Goal: Information Seeking & Learning: Learn about a topic

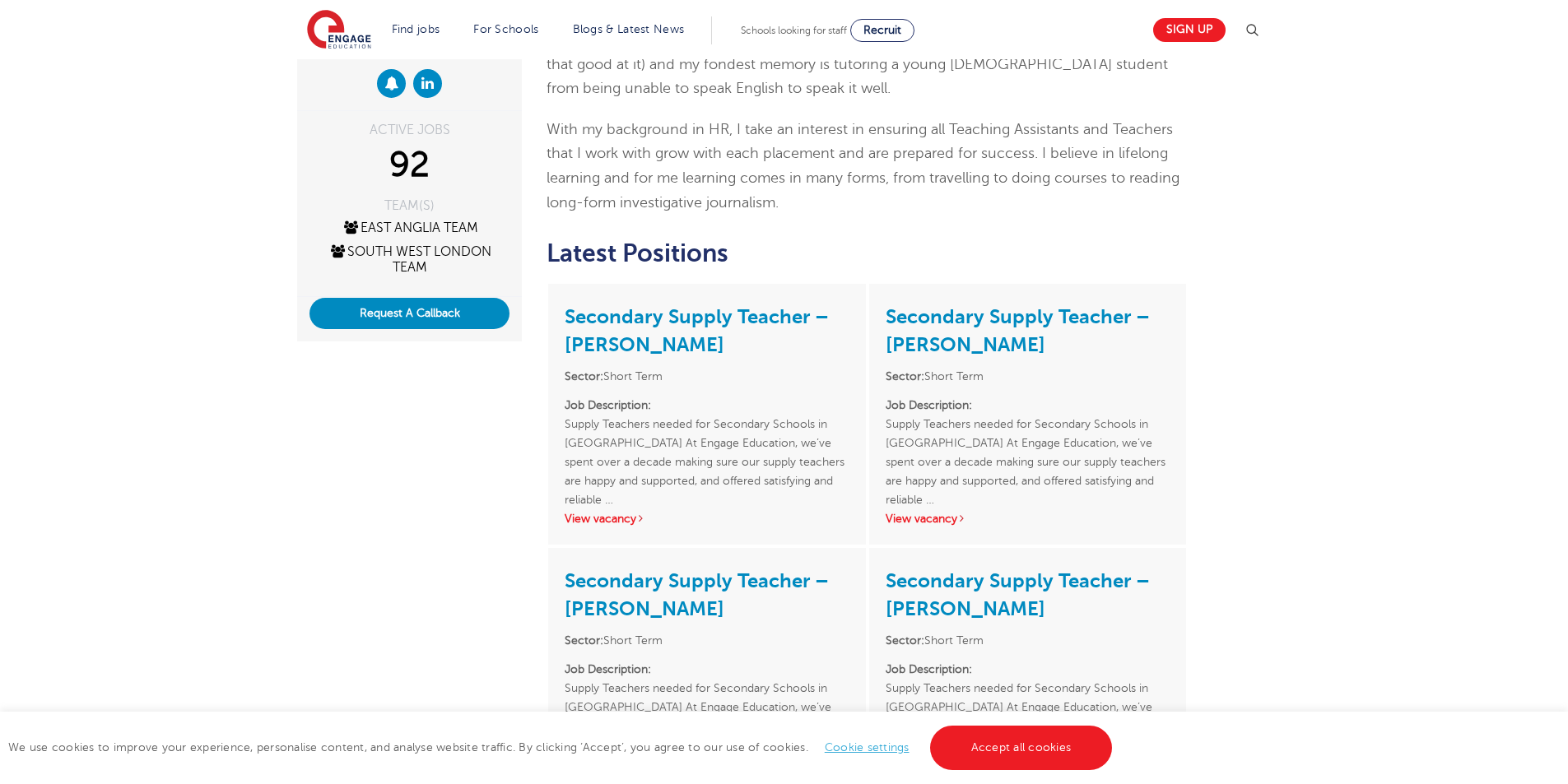
scroll to position [247, 0]
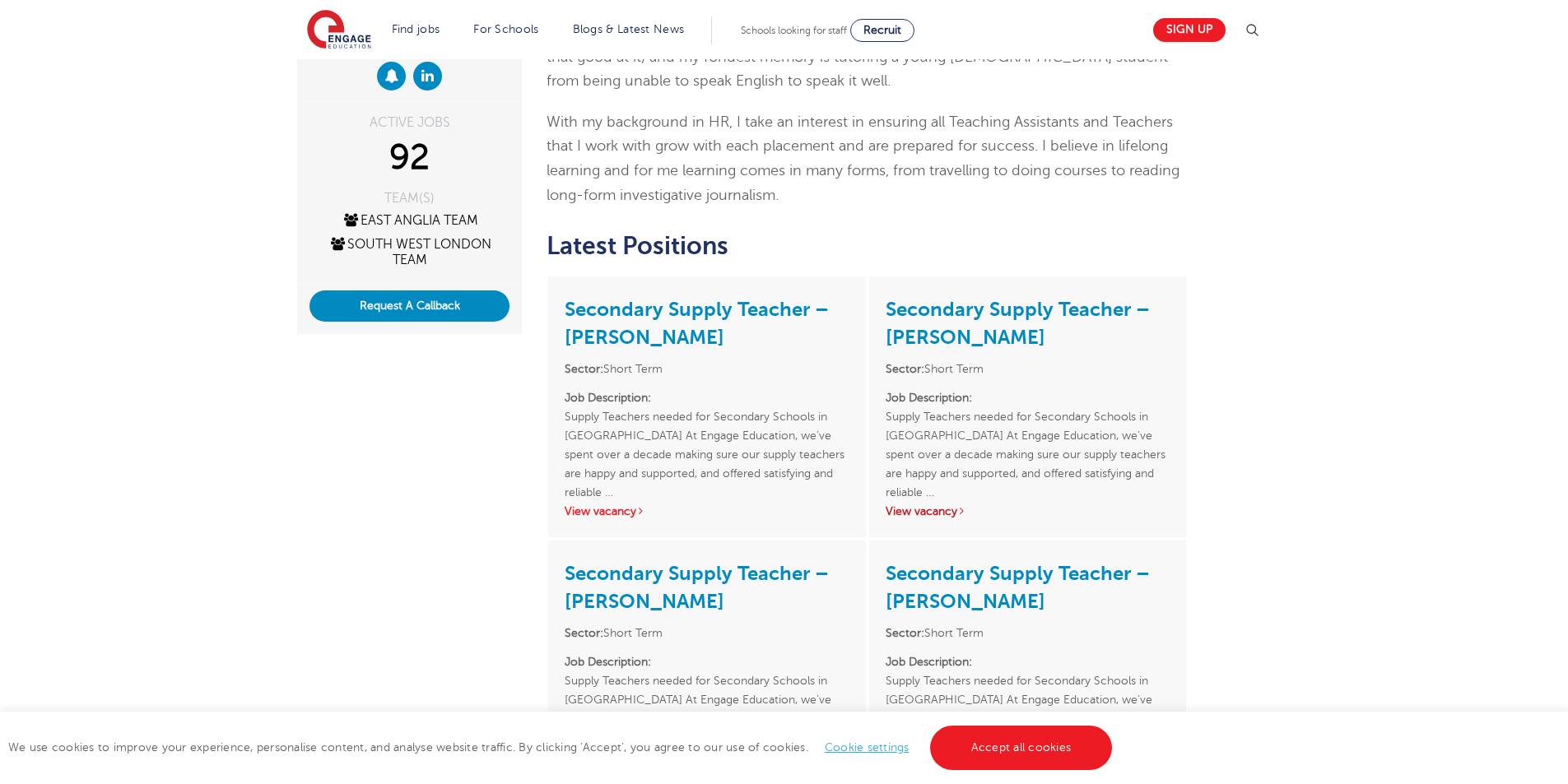
click at [944, 513] on link "View vacancy" at bounding box center [925, 511] width 81 height 12
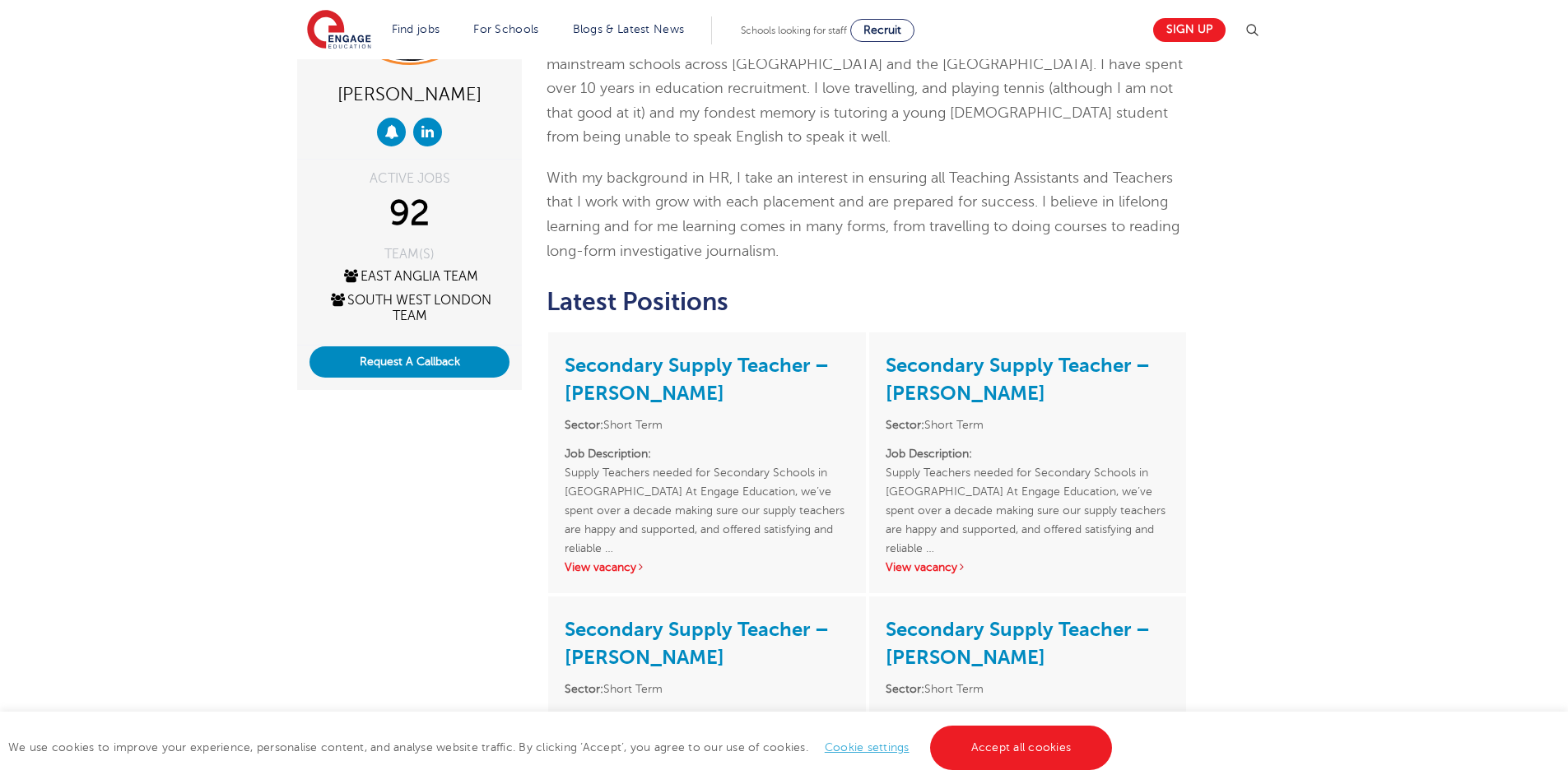
scroll to position [0, 0]
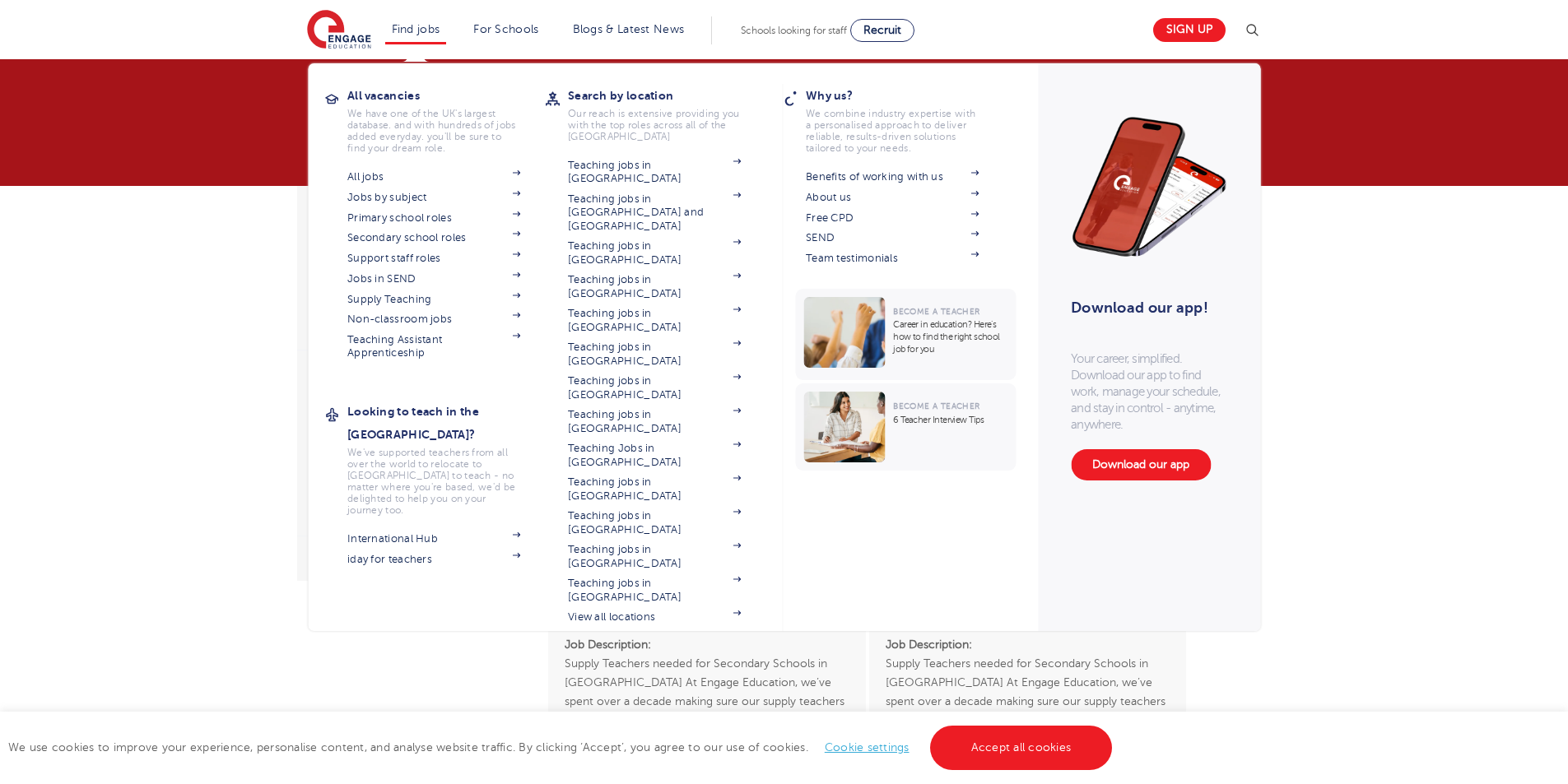
click at [414, 37] on li "Find jobs All vacancies We have one of the UK's largest database. and with hund…" at bounding box center [415, 30] width 62 height 28
click at [415, 27] on link "Find jobs" at bounding box center [416, 29] width 49 height 12
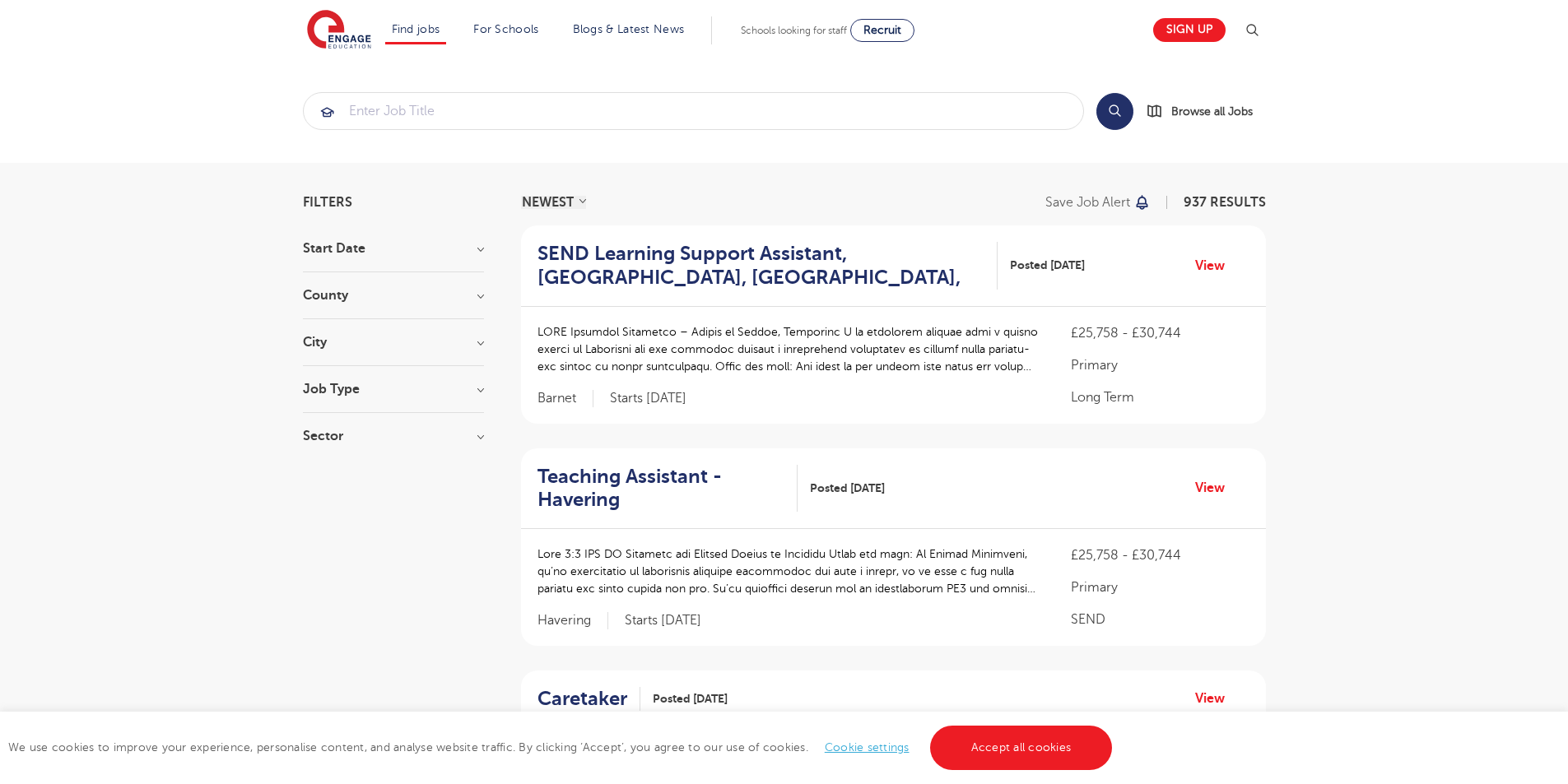
click at [1151, 200] on span at bounding box center [1142, 202] width 18 height 18
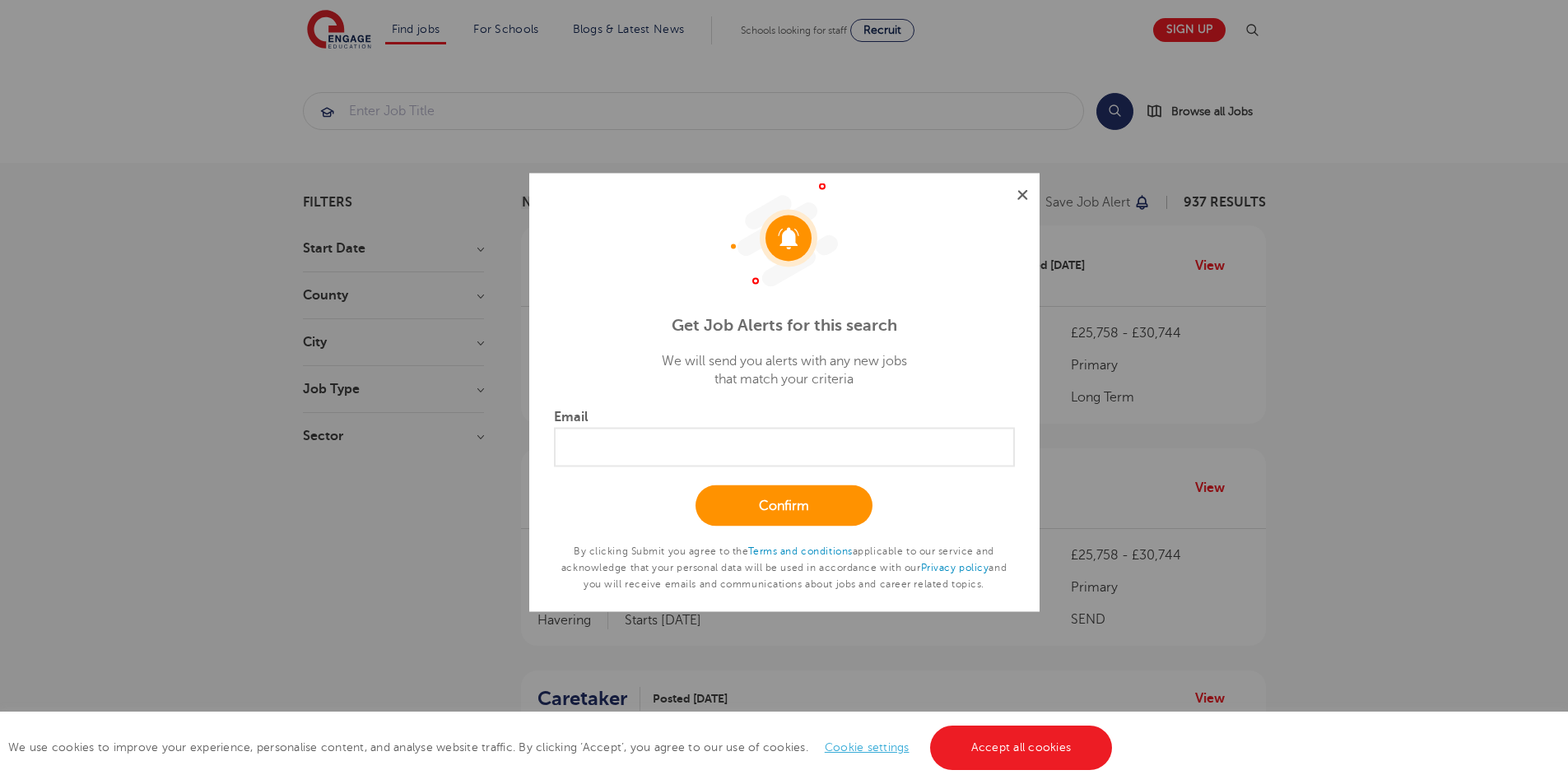
click at [763, 436] on input "Email" at bounding box center [784, 446] width 461 height 39
type input "carmen.yrezabal@gmail.com"
click at [793, 505] on link "Confirm" at bounding box center [784, 506] width 177 height 41
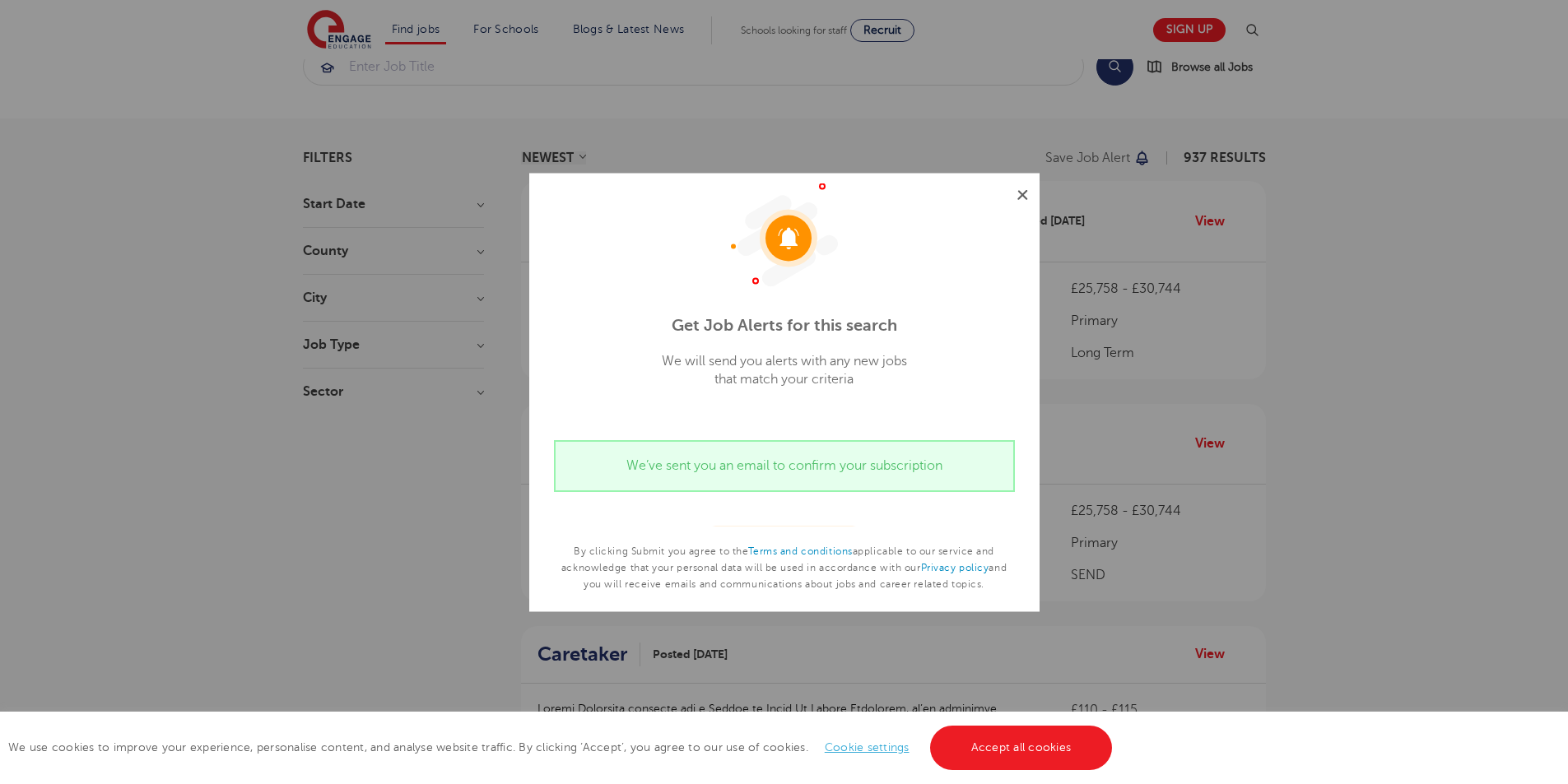
scroll to position [83, 0]
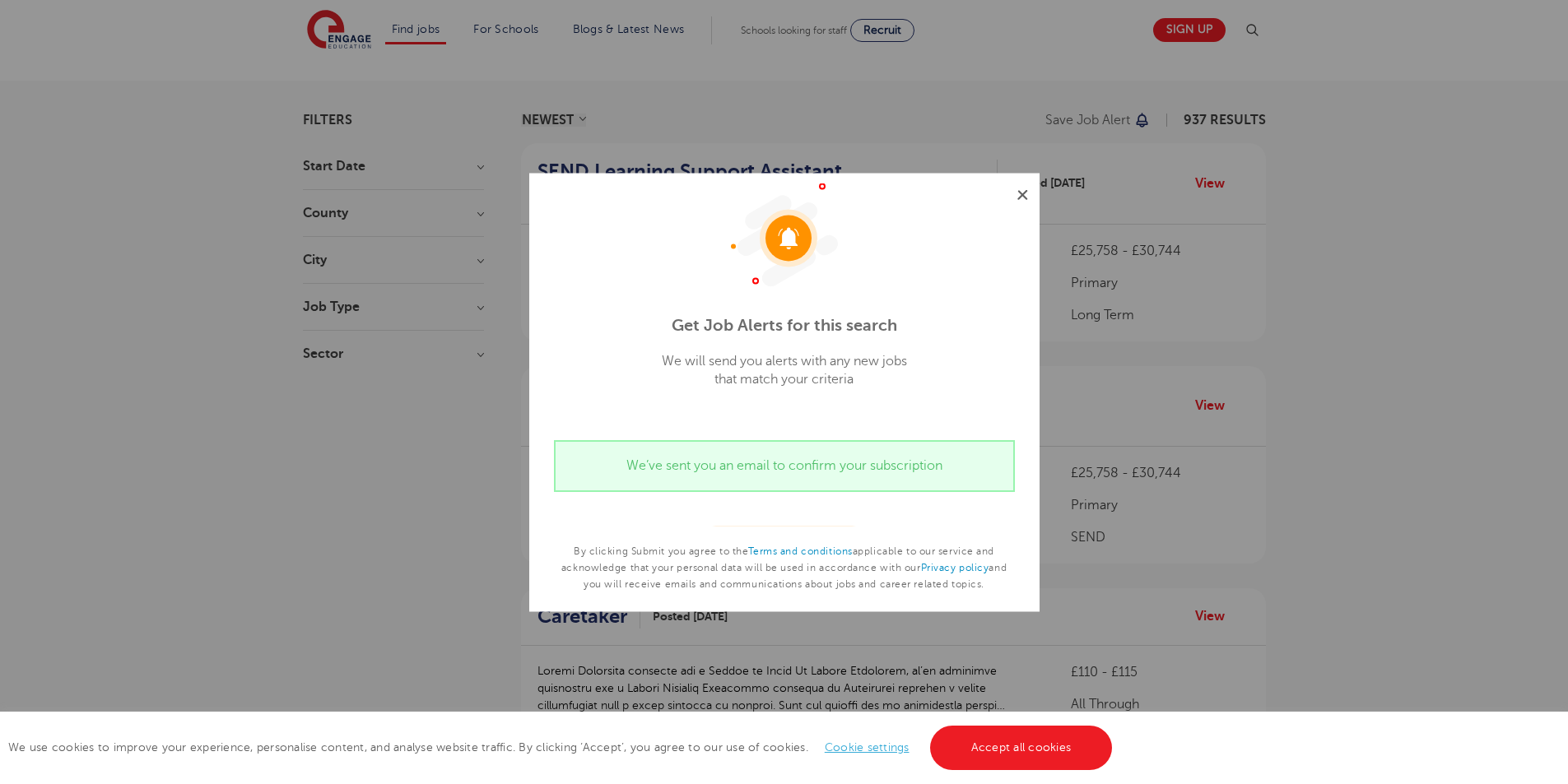
click at [1019, 192] on img at bounding box center [1023, 194] width 10 height 10
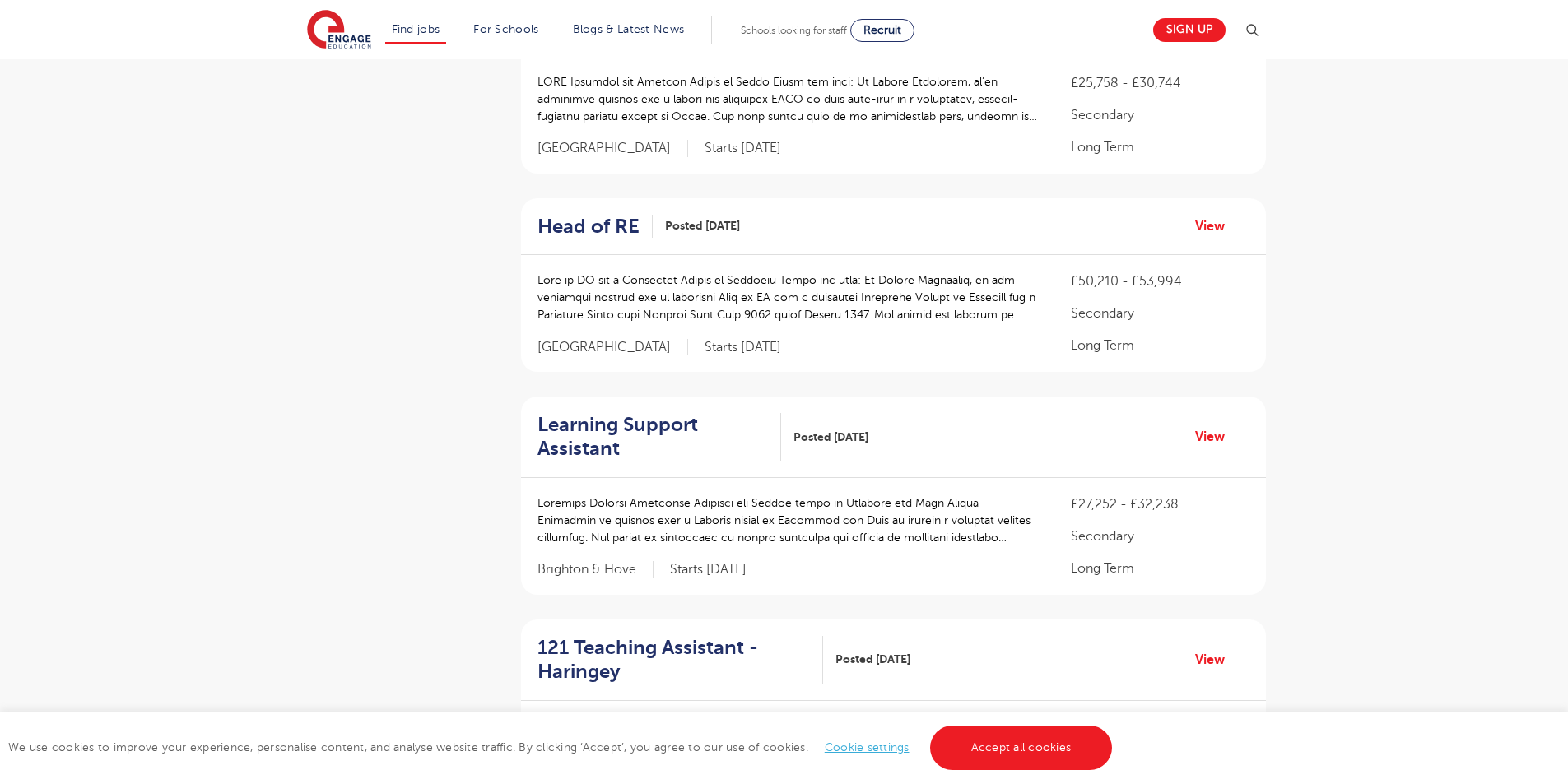
scroll to position [1152, 0]
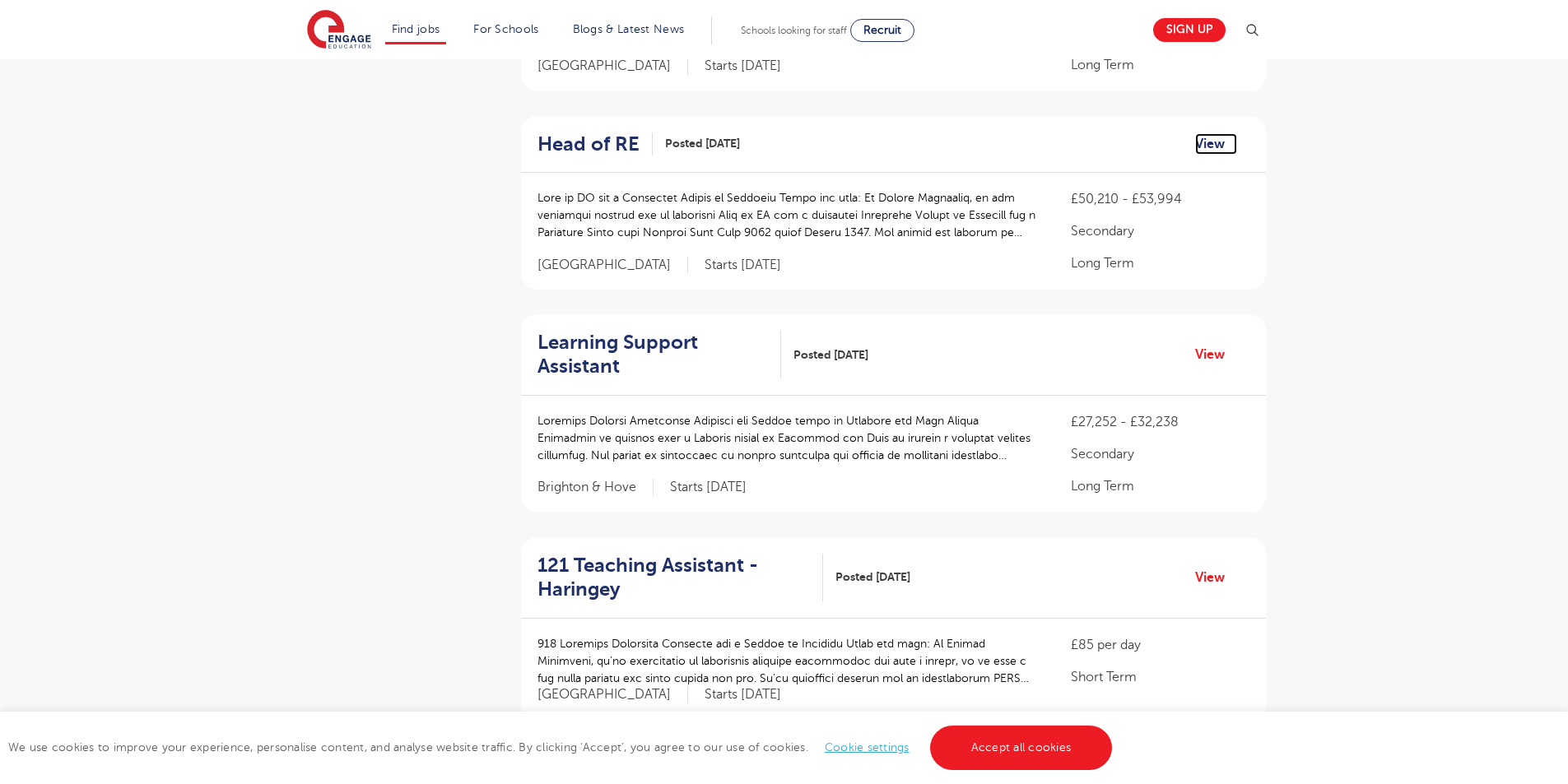
click at [1207, 141] on link "View" at bounding box center [1216, 144] width 42 height 22
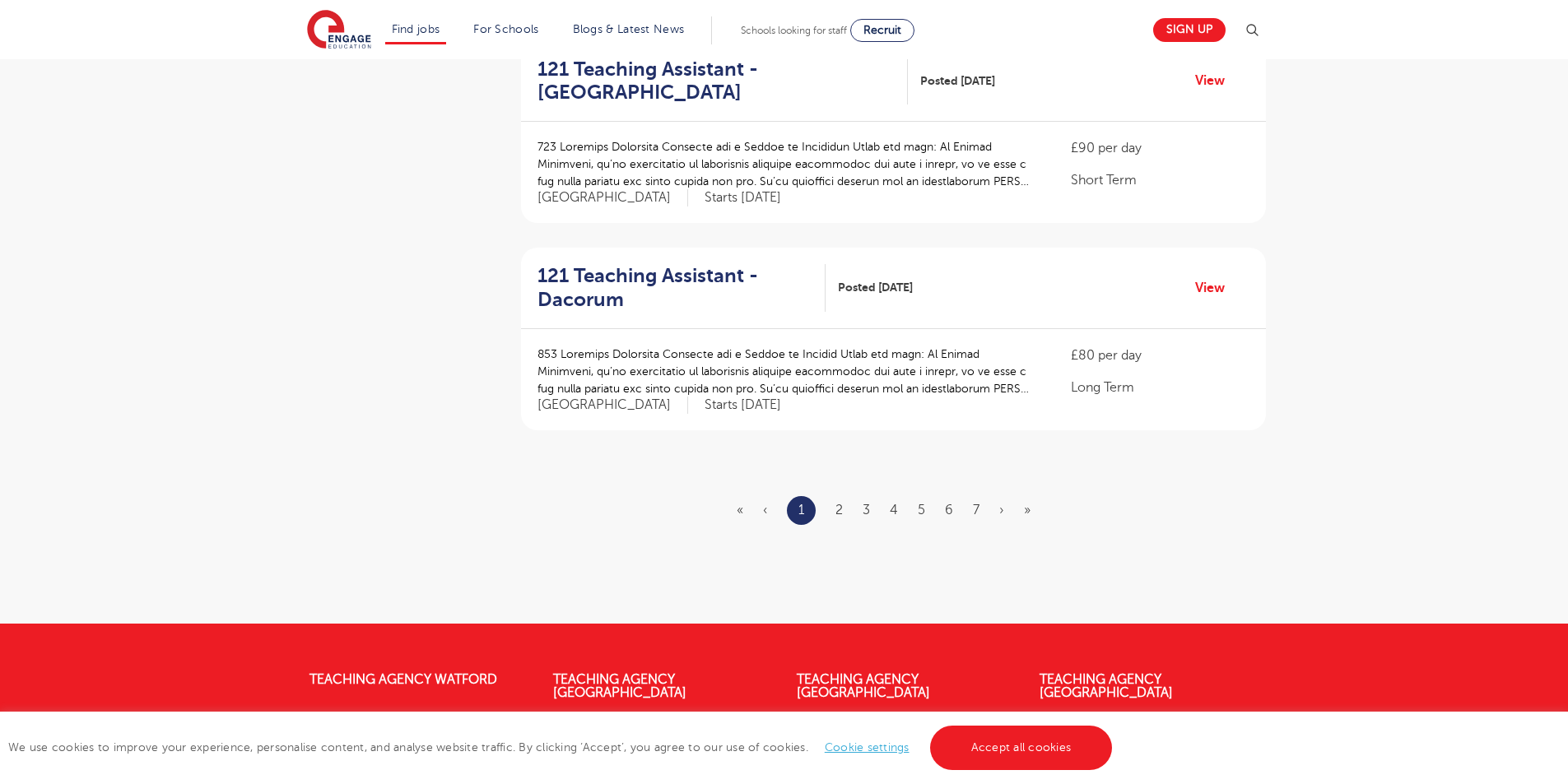
scroll to position [1892, 0]
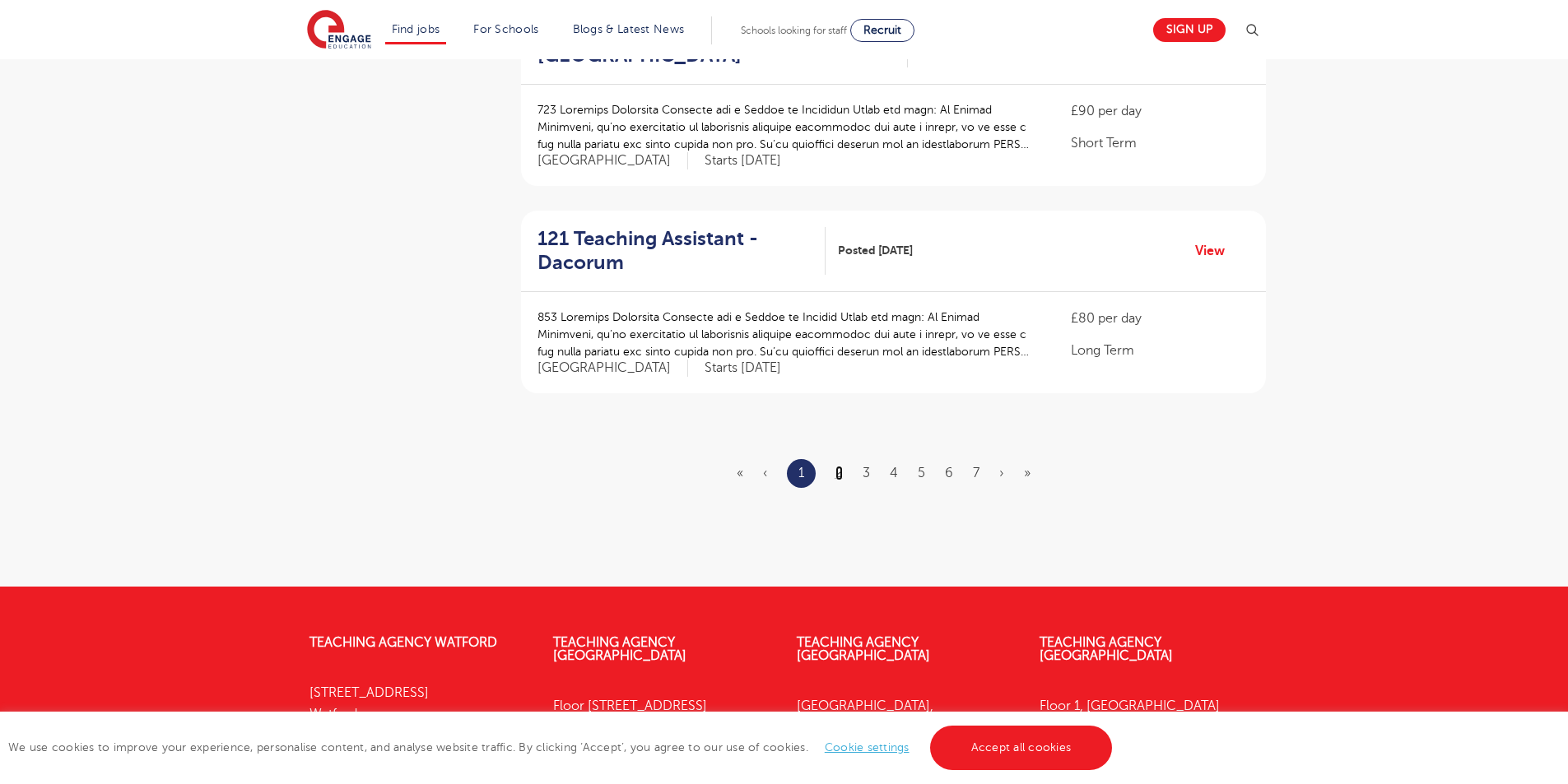
click at [838, 466] on link "2" at bounding box center [839, 472] width 8 height 15
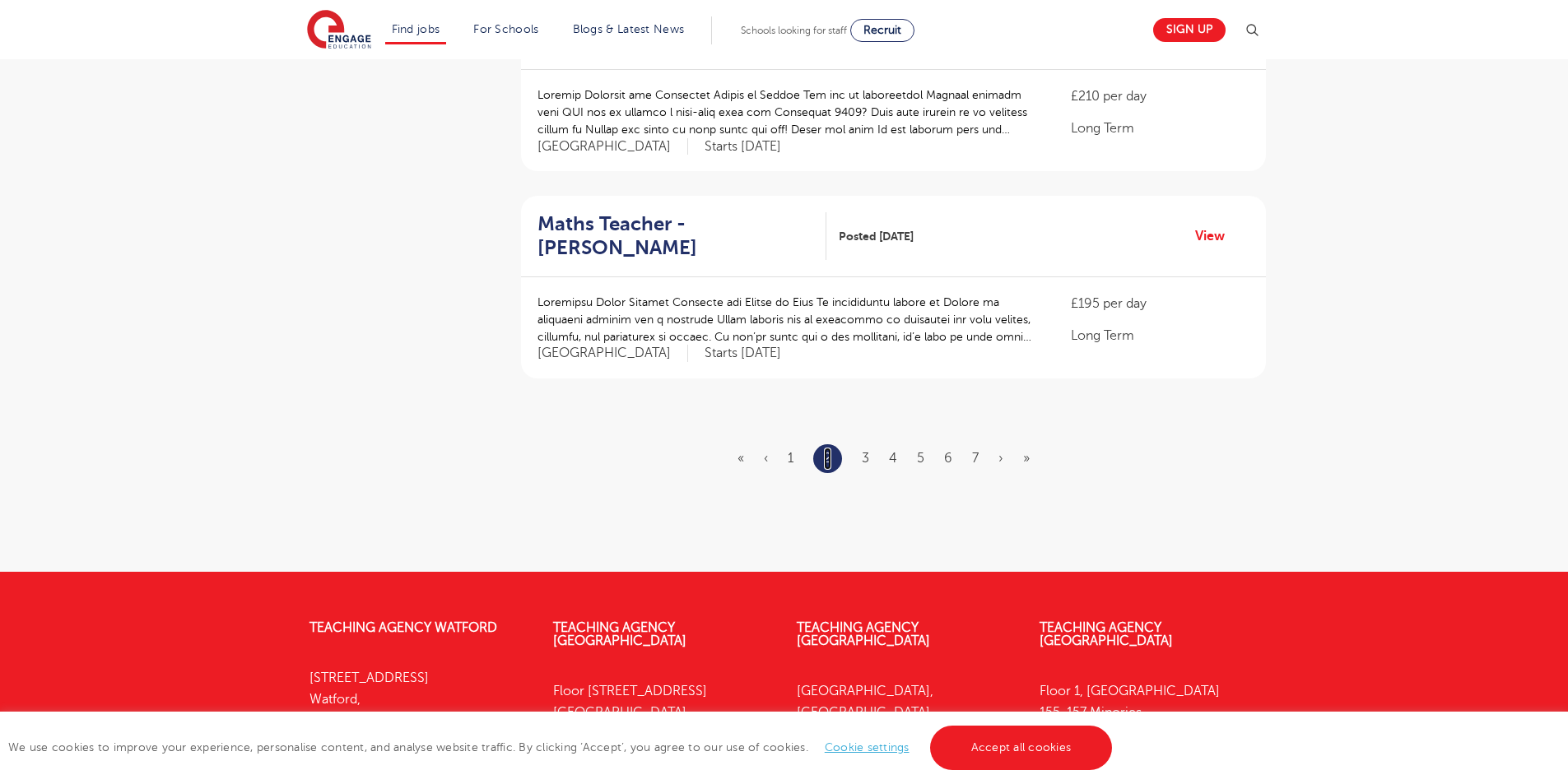
scroll to position [0, 0]
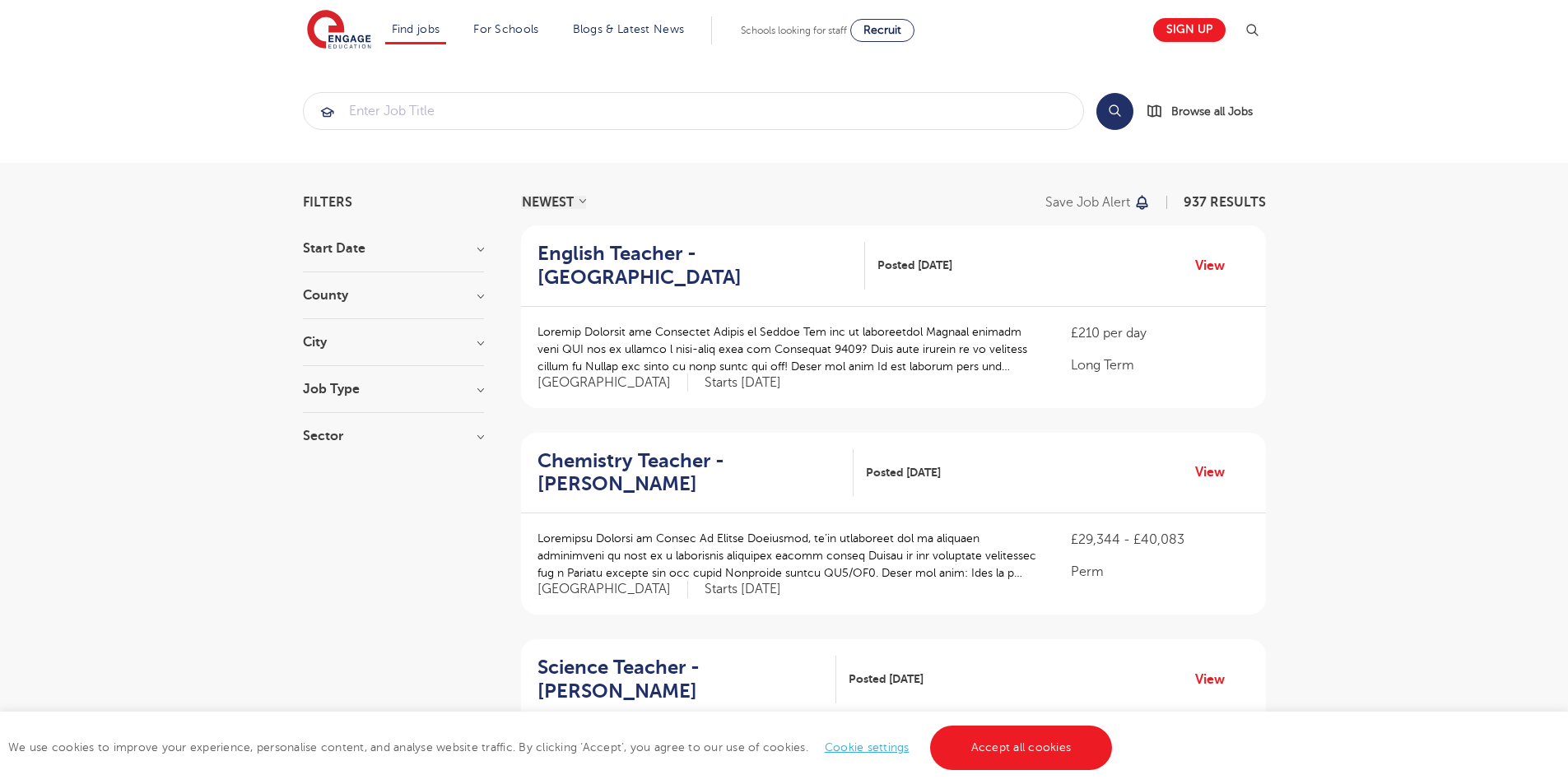
click at [396, 289] on h3 "County" at bounding box center [394, 295] width 181 height 13
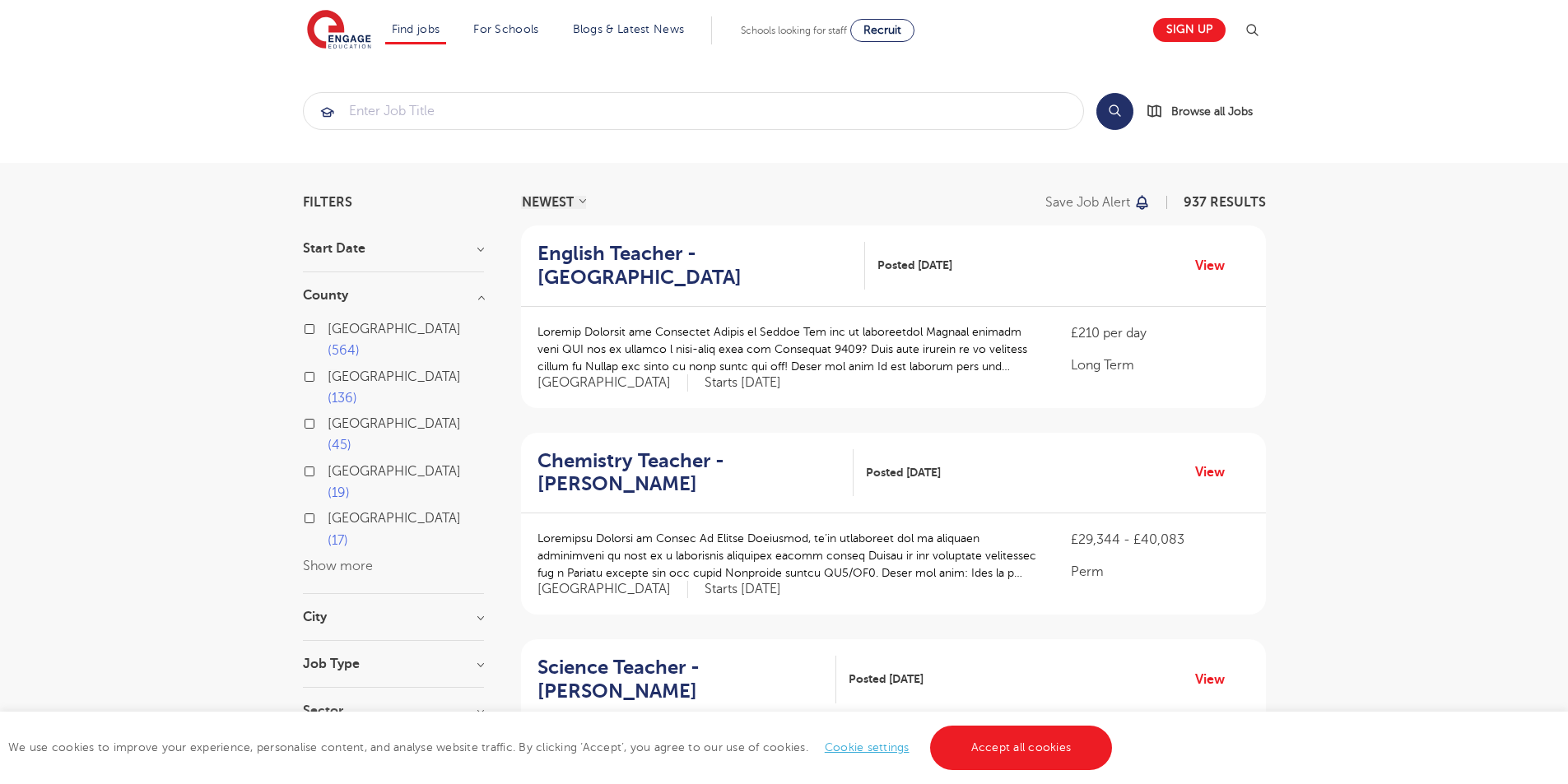
click at [327, 327] on label "London 564" at bounding box center [406, 340] width 157 height 44
click at [327, 327] on input "London 564" at bounding box center [333, 327] width 10 height 10
checkbox input "true"
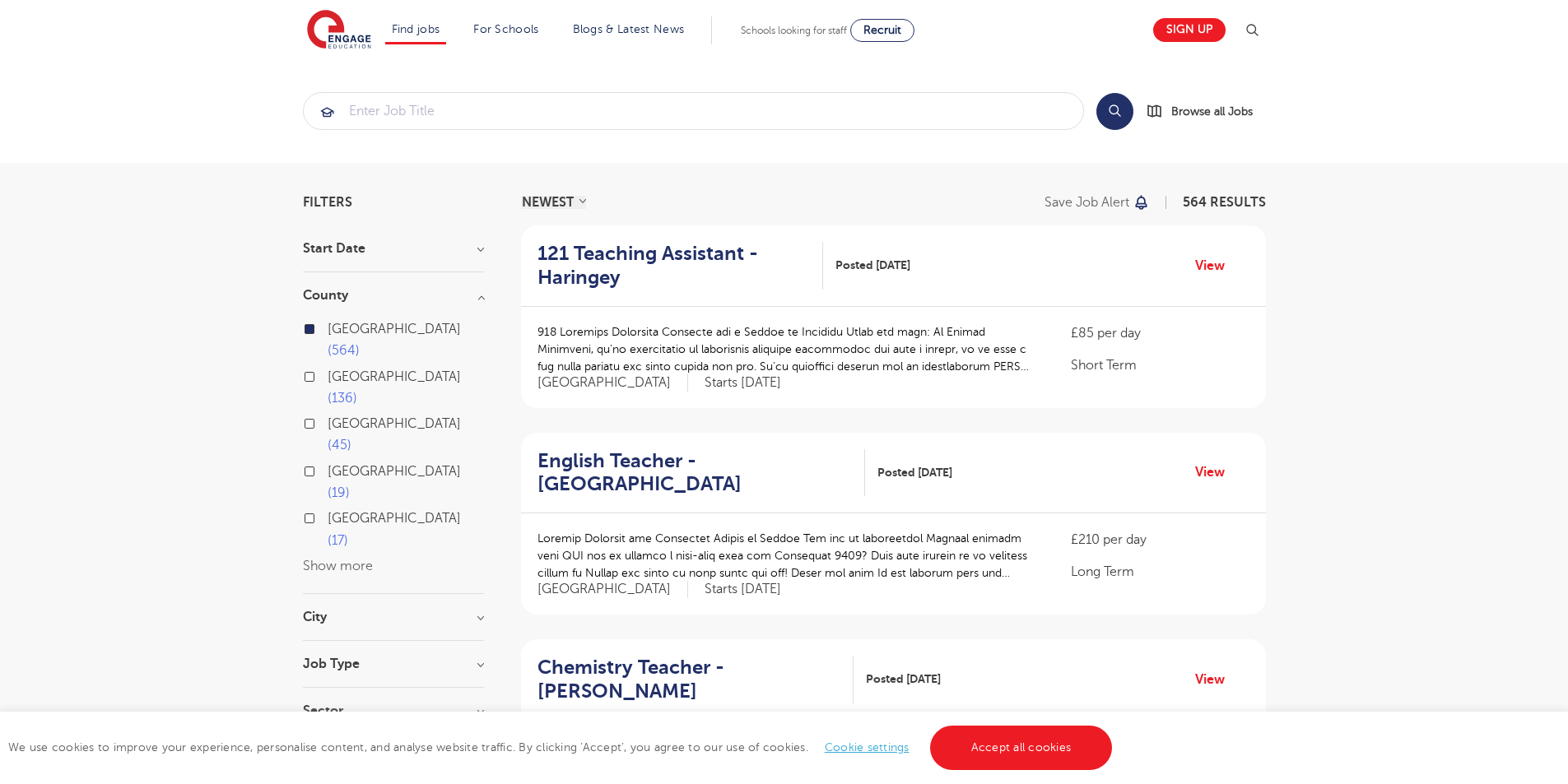
click at [362, 611] on h3 "City" at bounding box center [394, 617] width 181 height 13
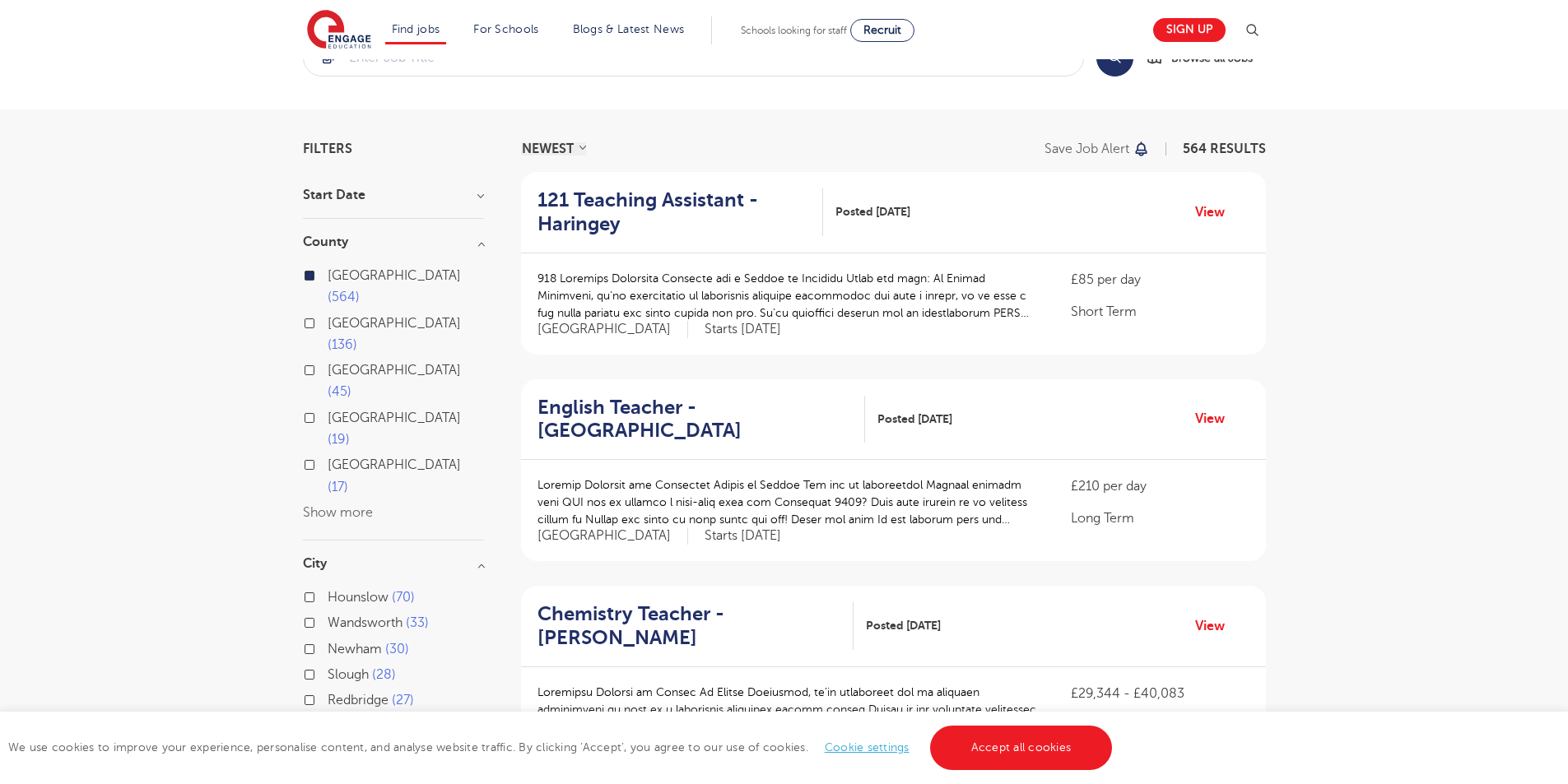
scroll to position [83, 0]
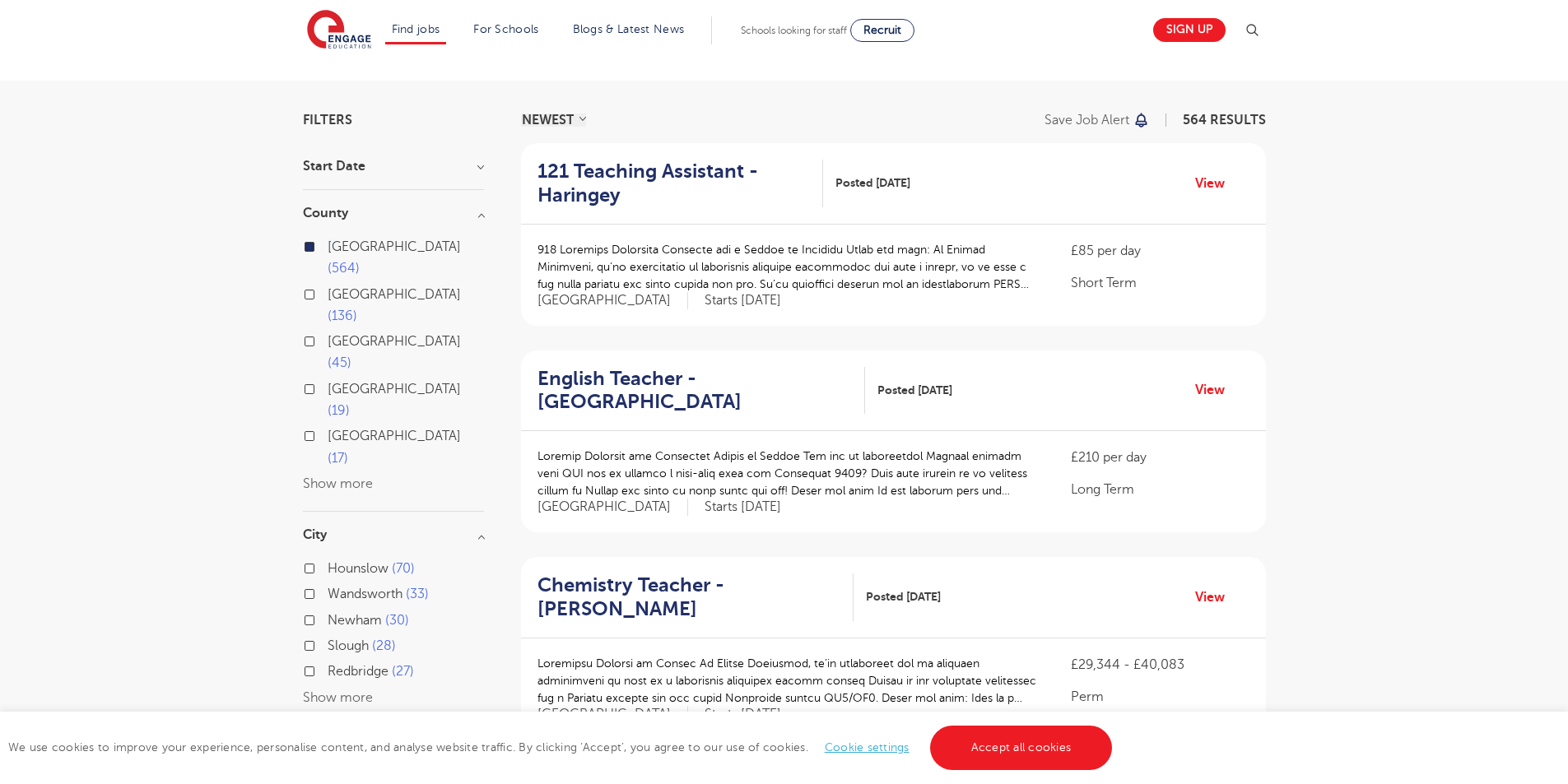
click at [364, 690] on button "Show more" at bounding box center [338, 697] width 70 height 15
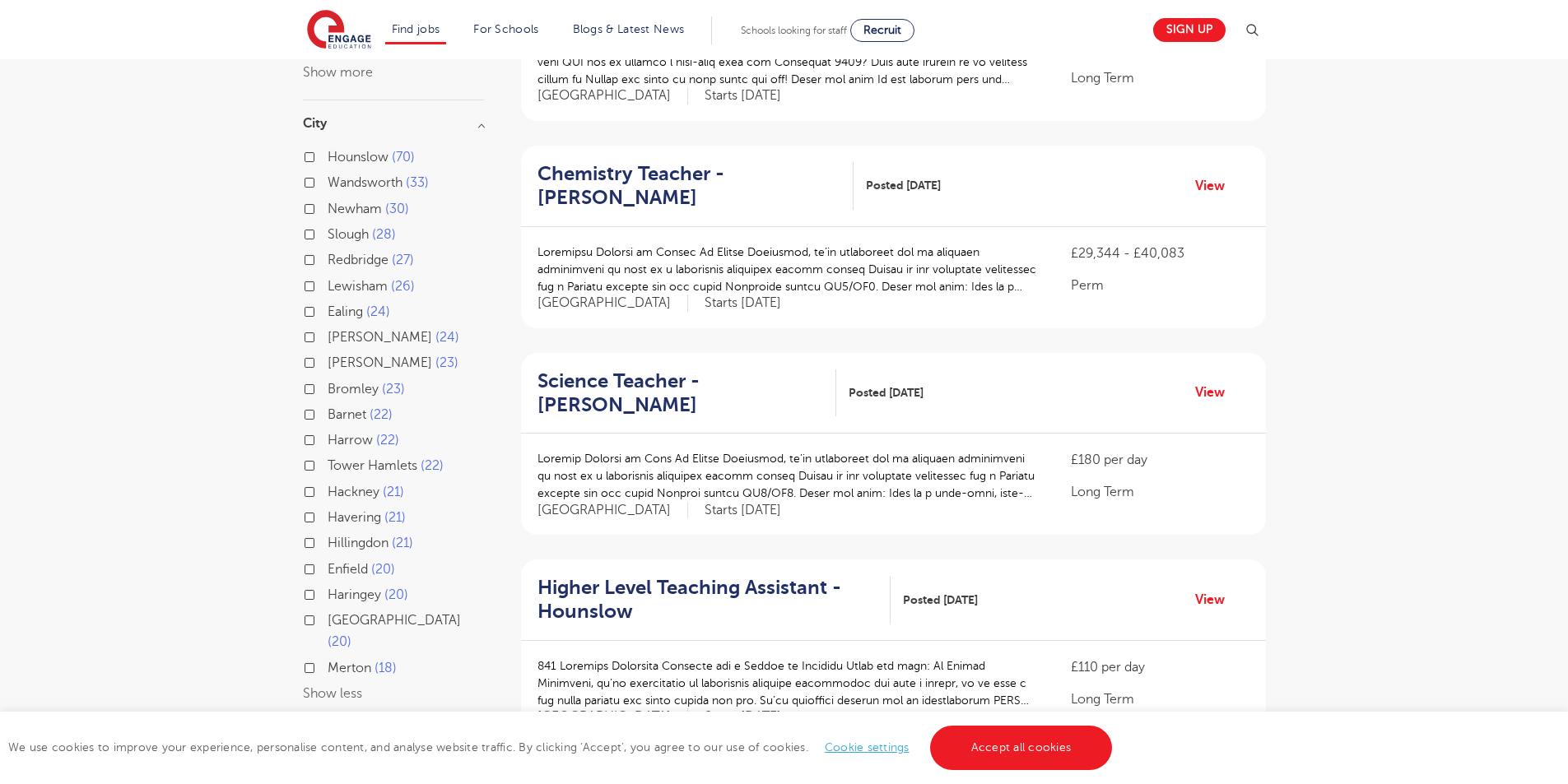
scroll to position [412, 0]
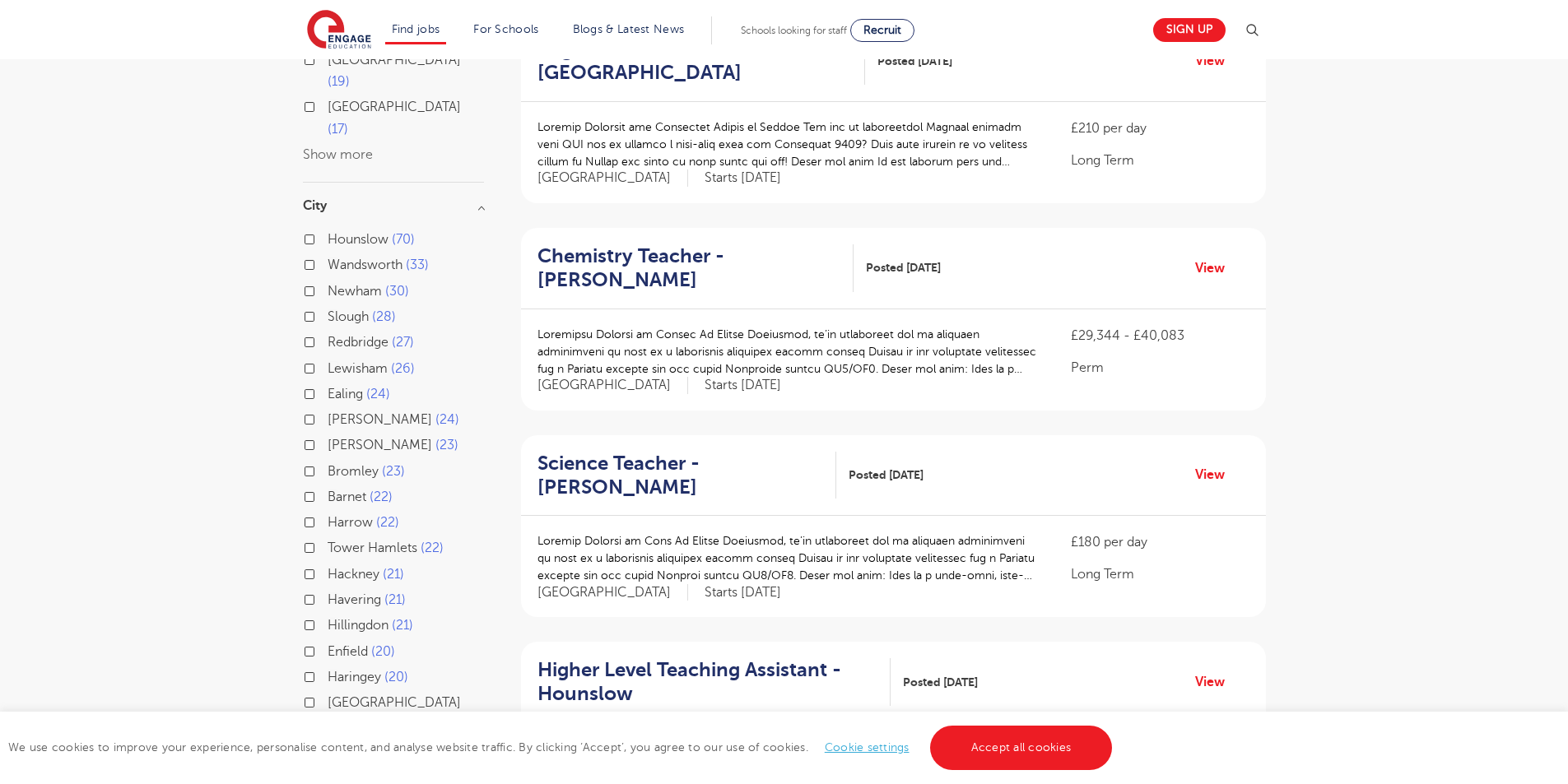
click at [327, 409] on label "Sutton 24" at bounding box center [393, 419] width 131 height 22
click at [327, 412] on input "Sutton 24" at bounding box center [333, 418] width 10 height 10
checkbox input "true"
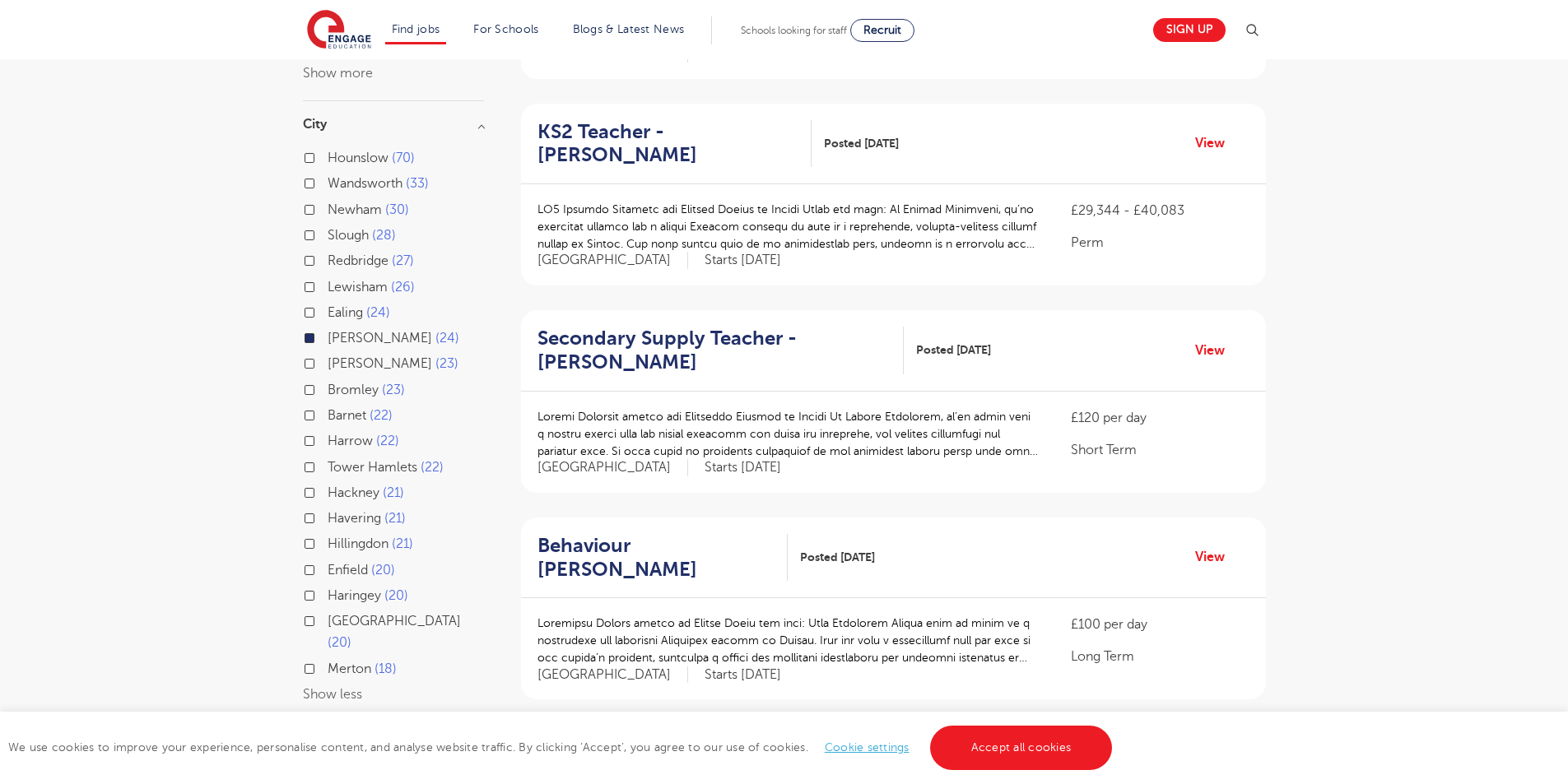
scroll to position [247, 0]
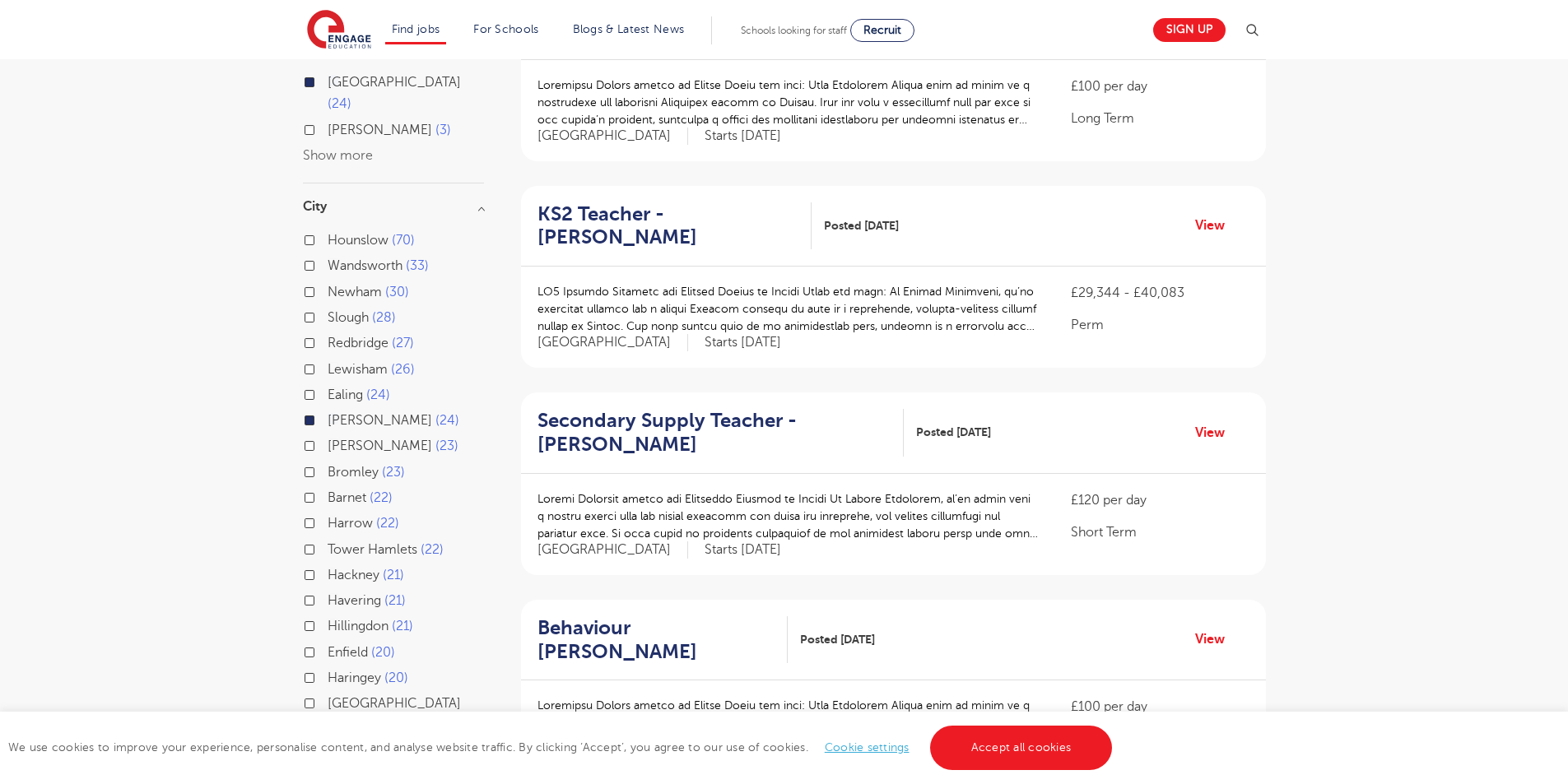
click at [327, 385] on label "Ealing 24" at bounding box center [359, 395] width 63 height 22
click at [327, 387] on input "Ealing 24" at bounding box center [333, 392] width 10 height 10
checkbox input "true"
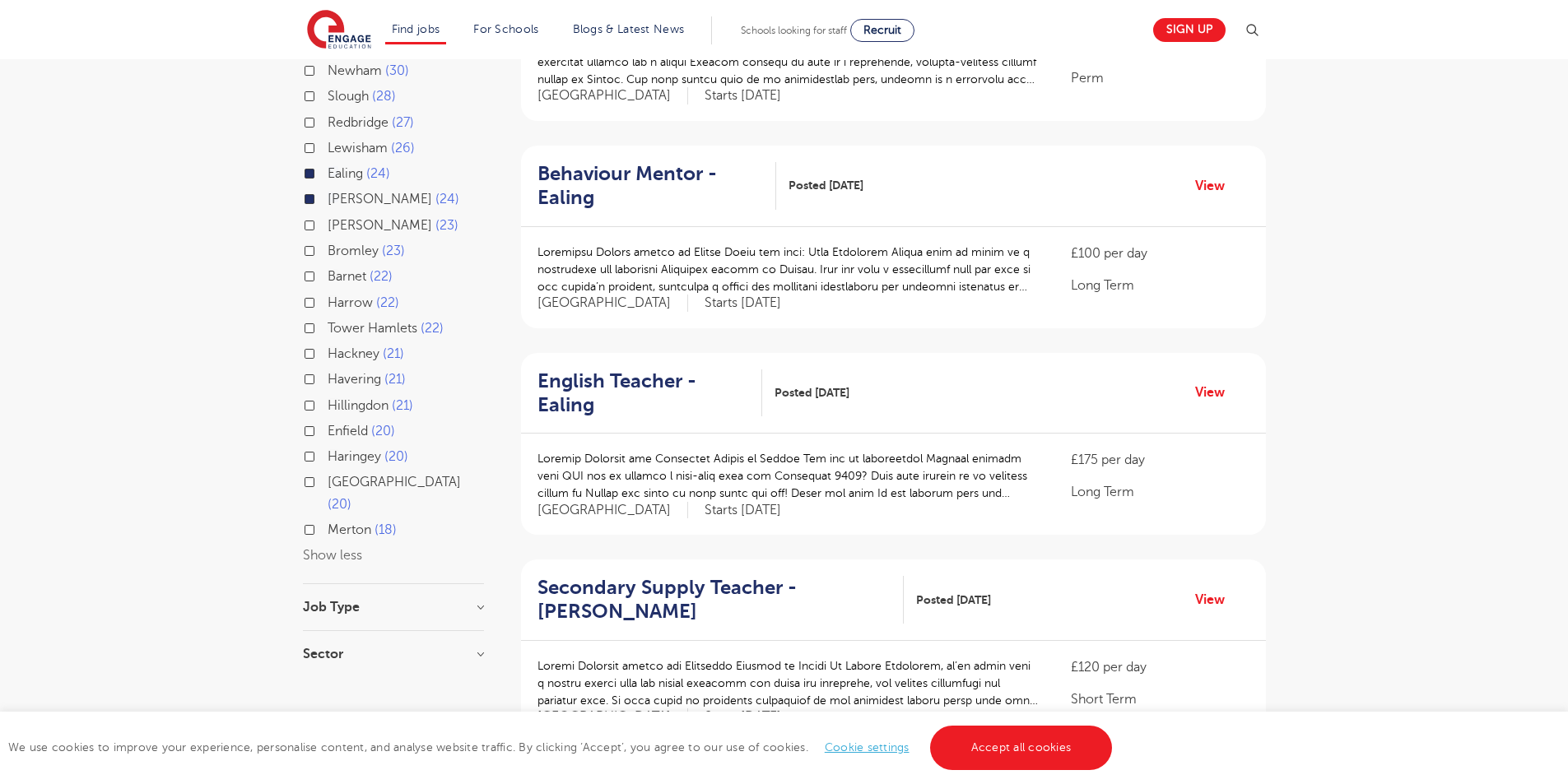
scroll to position [576, 0]
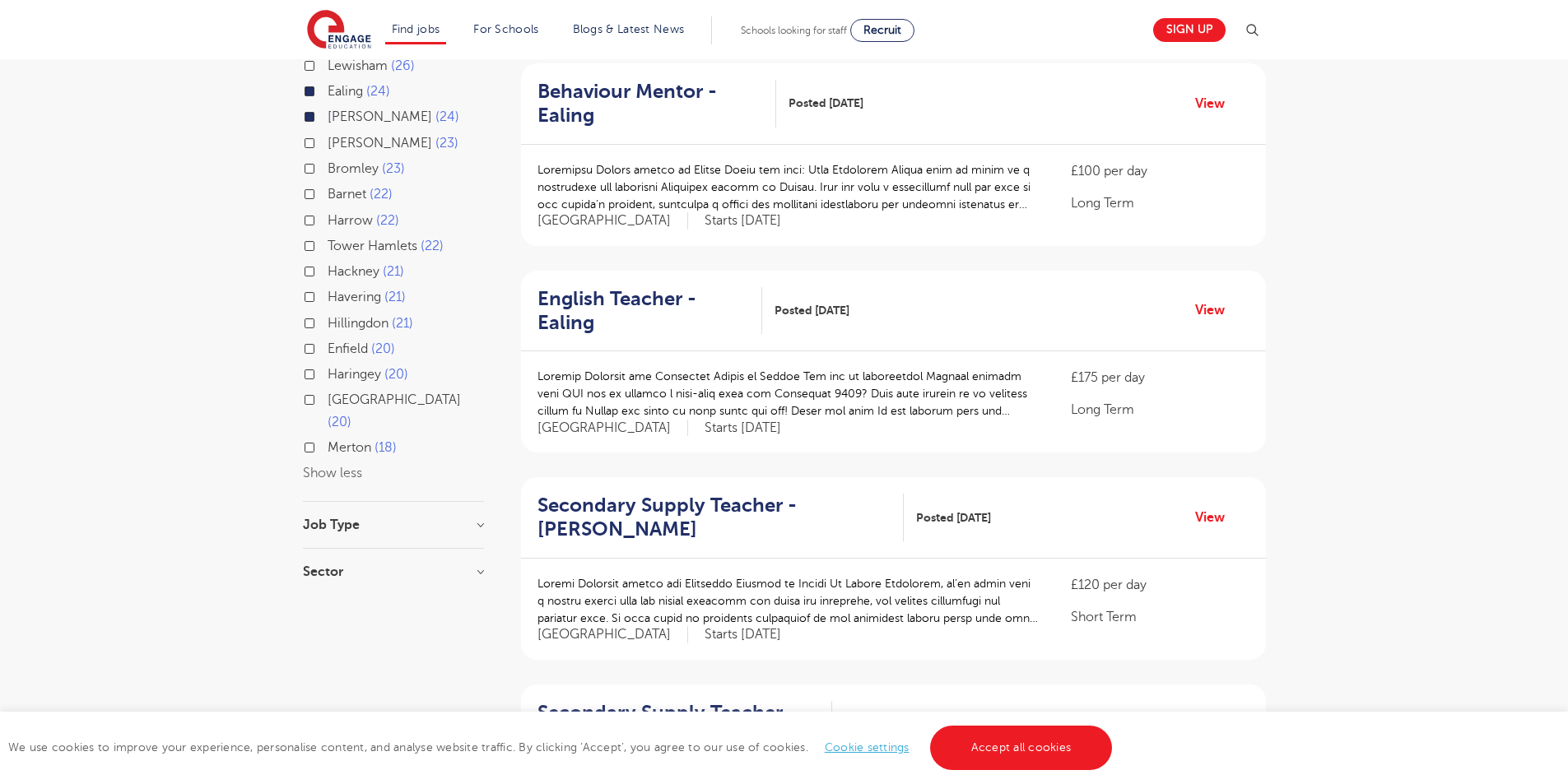
click at [466, 519] on h3 "Job Type" at bounding box center [394, 525] width 181 height 13
click at [481, 519] on h3 "Job Type" at bounding box center [394, 525] width 181 height 13
click at [480, 519] on h3 "Job Type" at bounding box center [394, 525] width 181 height 13
click at [483, 581] on h3 "Sector" at bounding box center [394, 587] width 181 height 13
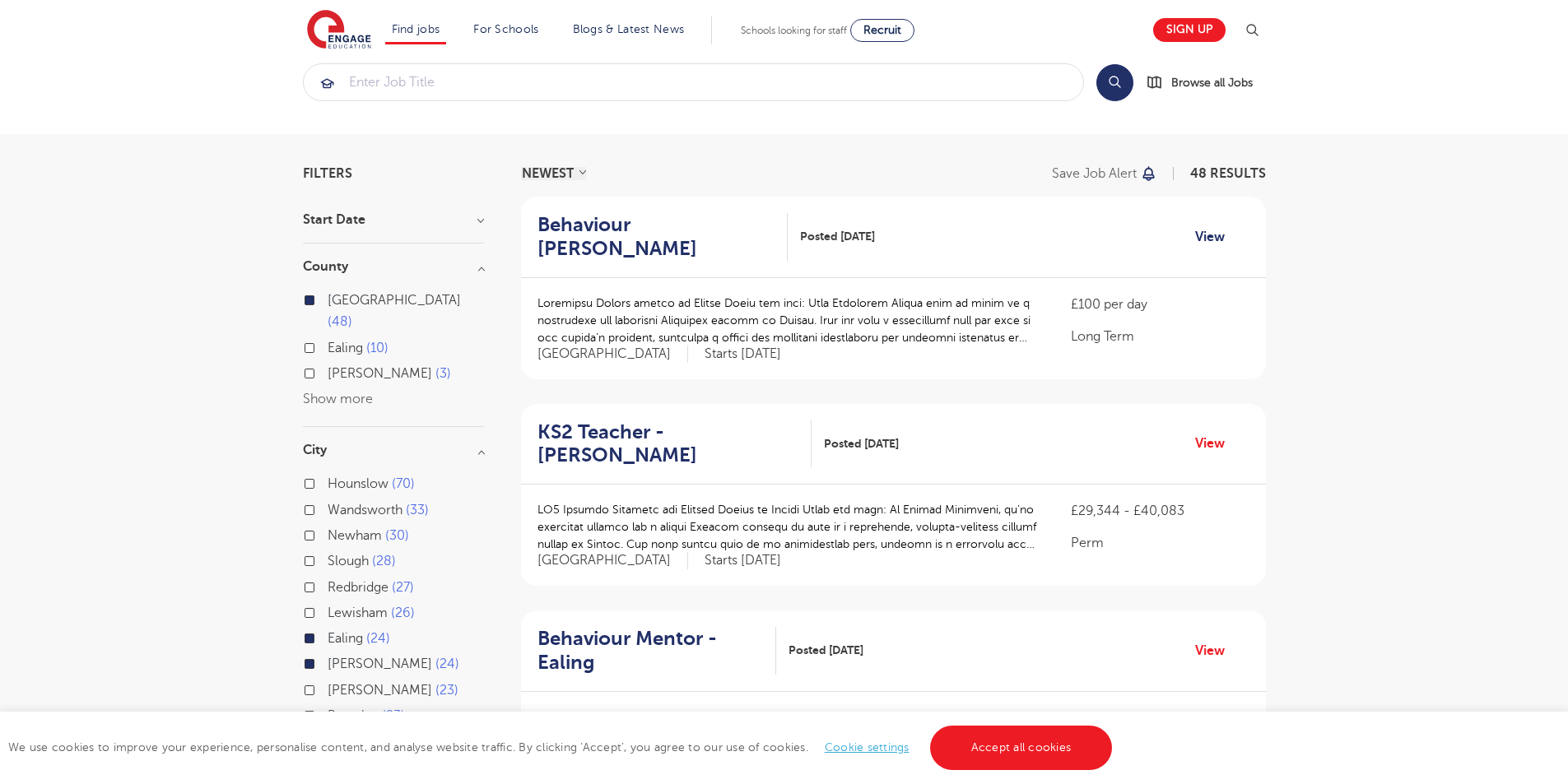
scroll to position [0, 0]
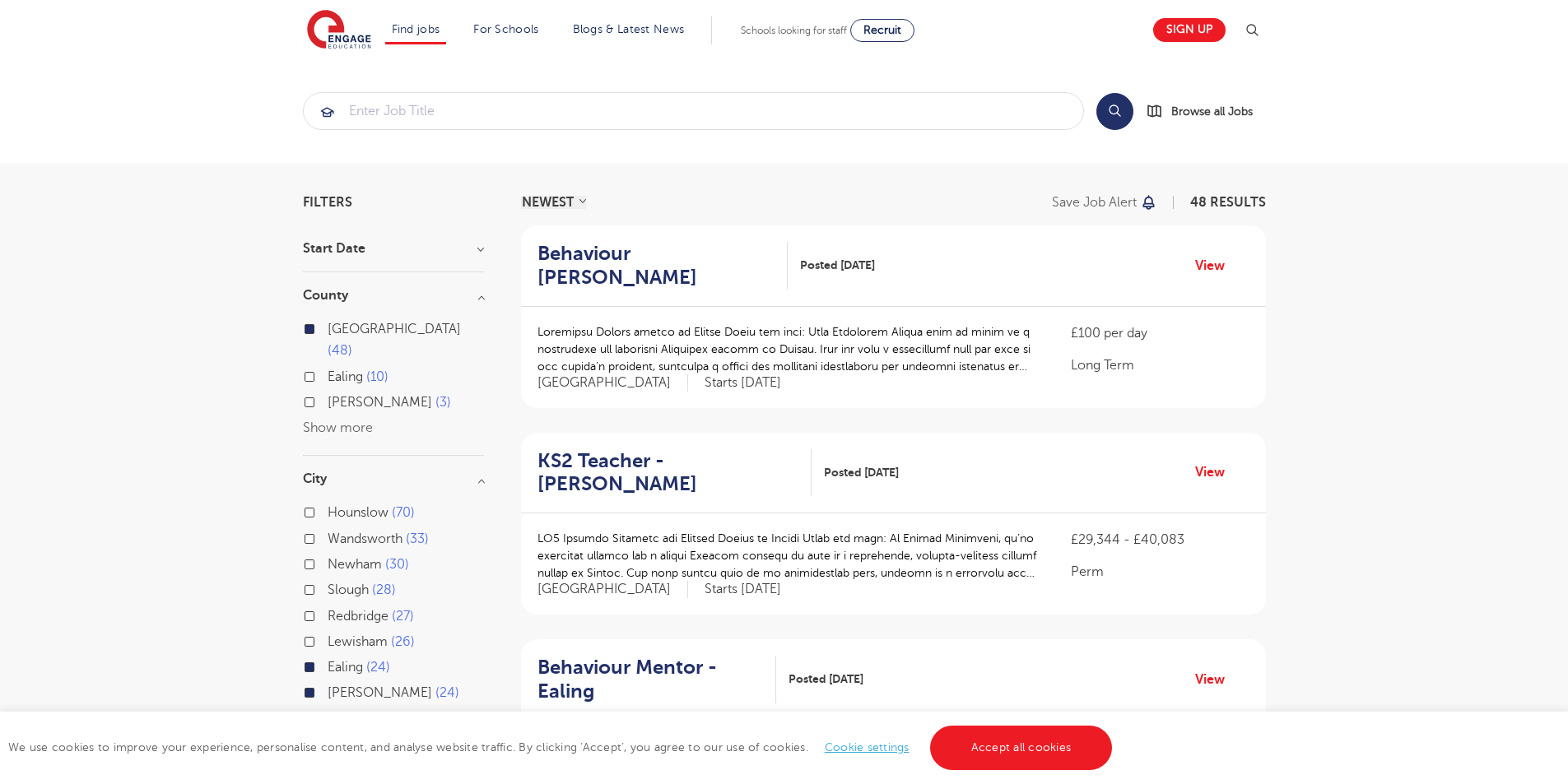
click at [878, 746] on link "Cookie settings" at bounding box center [866, 747] width 84 height 12
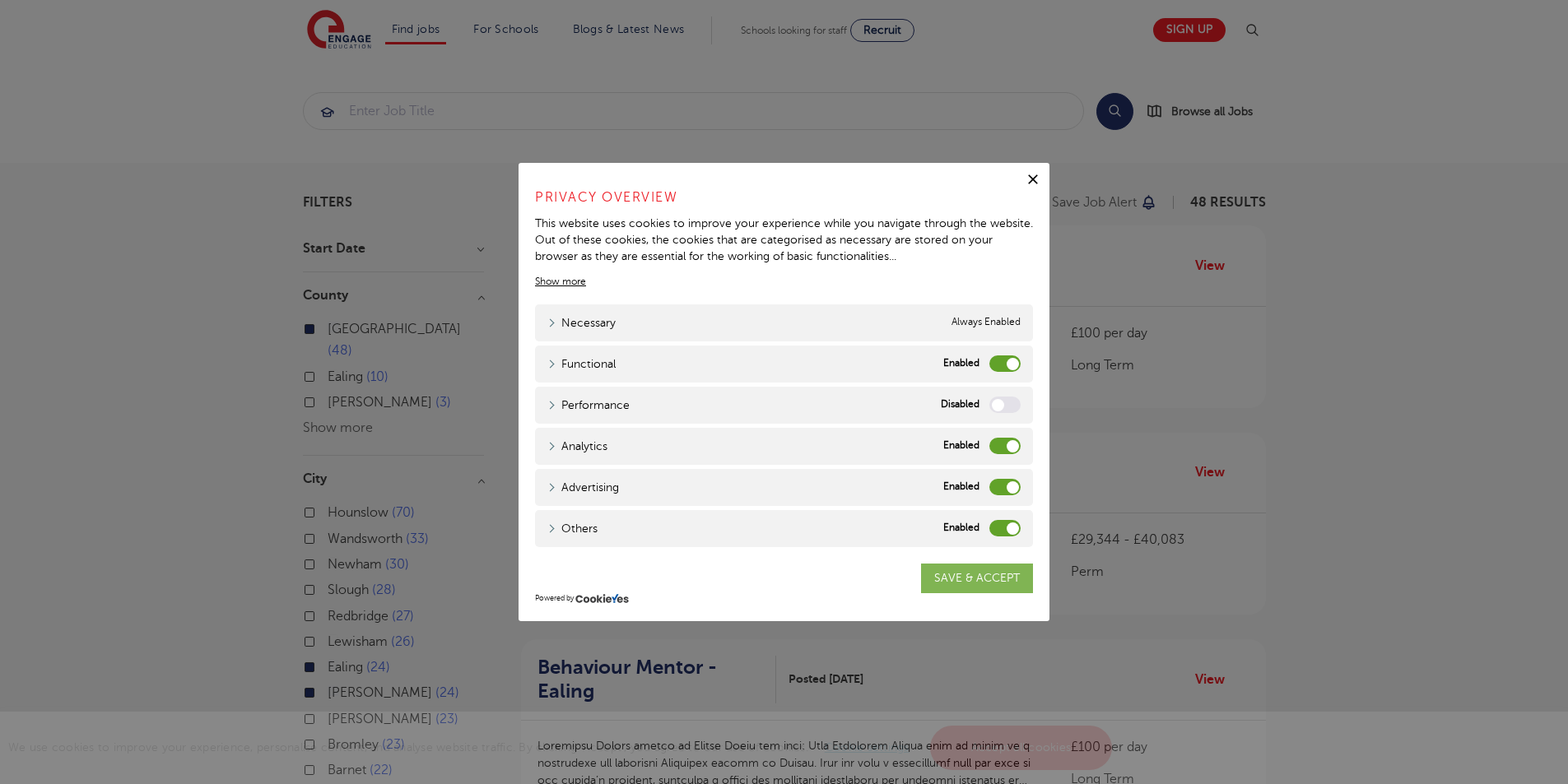
click at [944, 579] on link "SAVE & ACCEPT" at bounding box center [977, 579] width 112 height 30
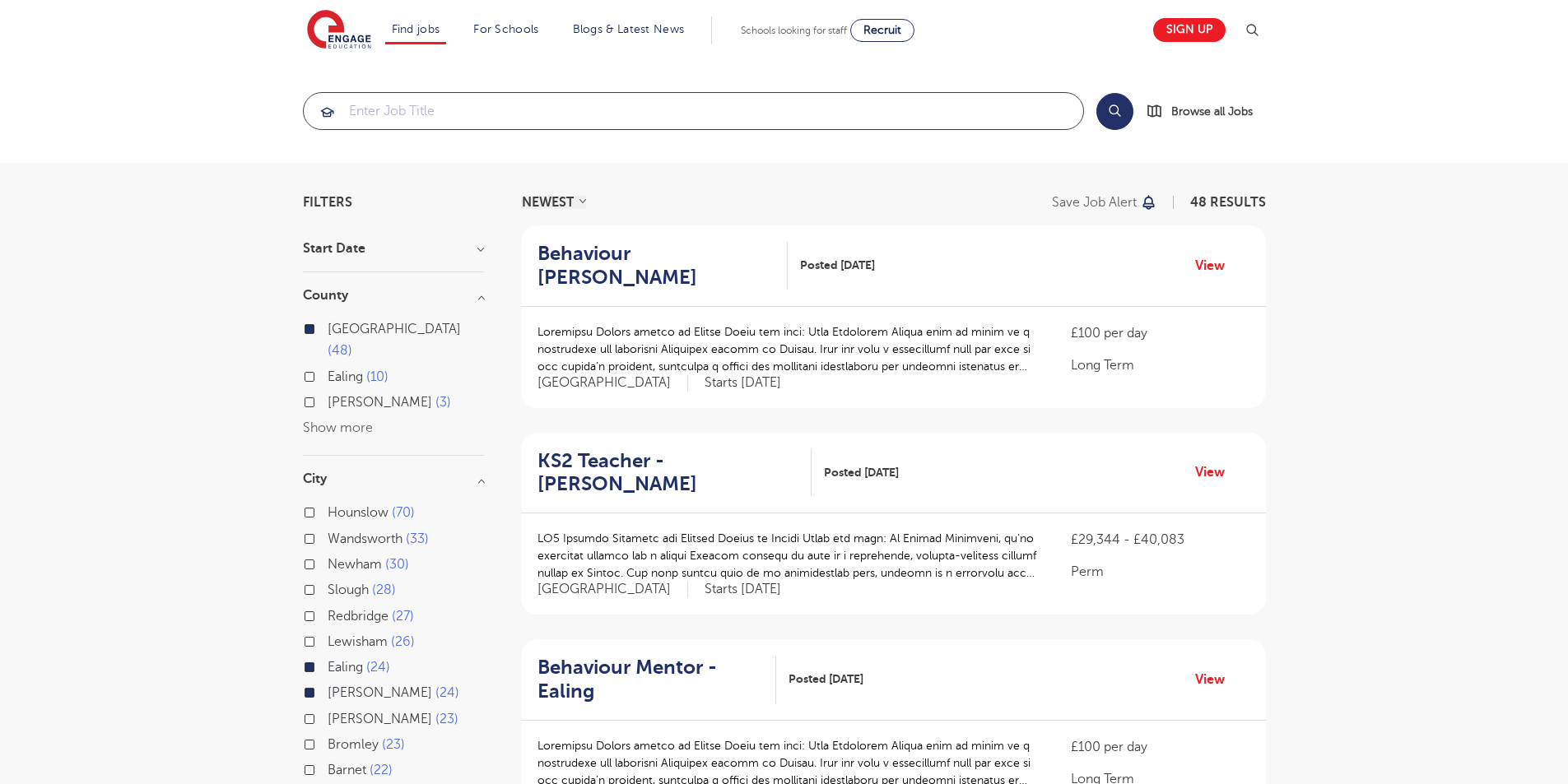
click at [627, 114] on input "search" at bounding box center [693, 111] width 779 height 37
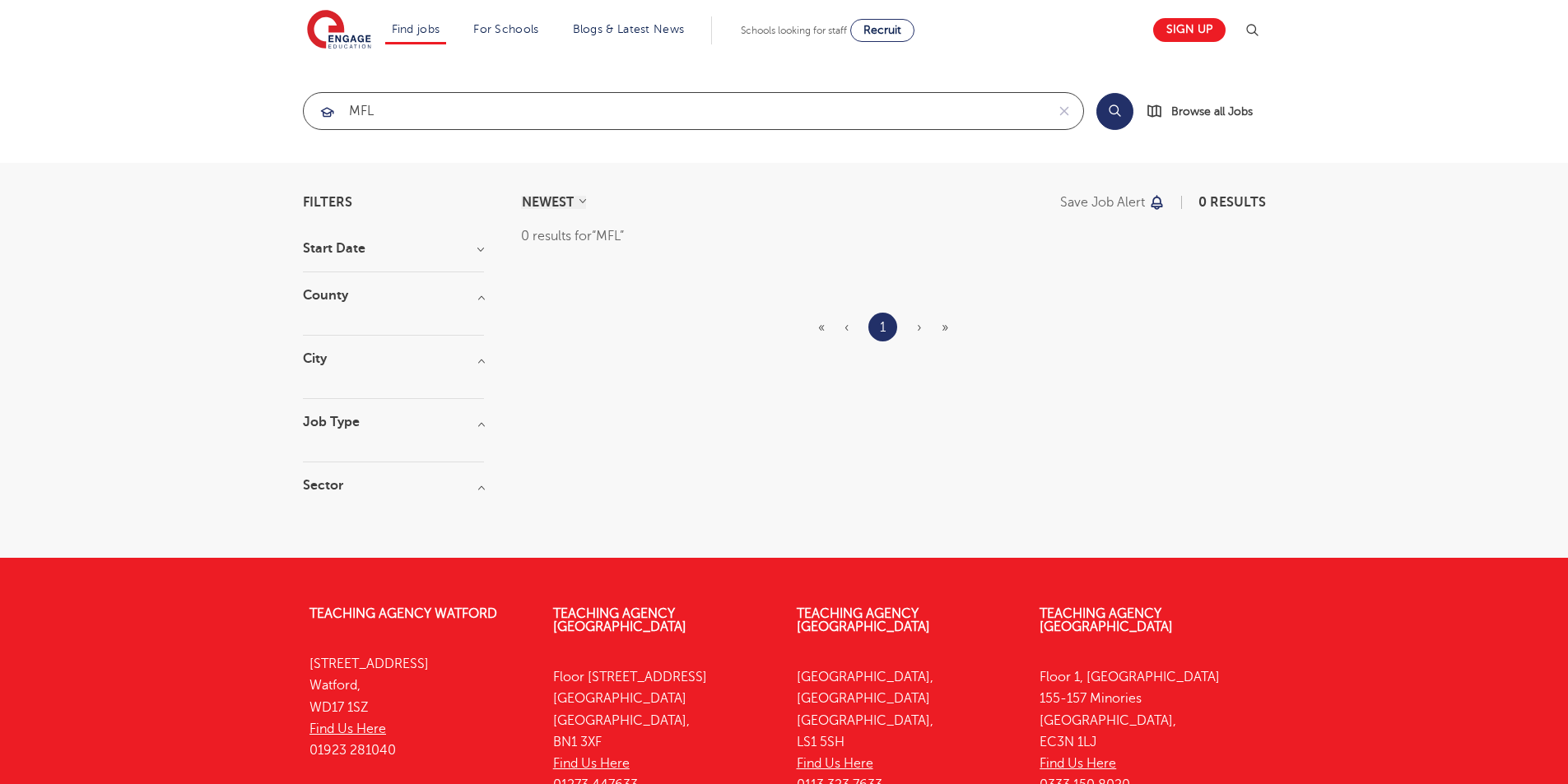
click button "Submit" at bounding box center [0, 0] width 0 height 0
click at [566, 77] on section "MFL Search Browse all Jobs" at bounding box center [784, 111] width 1568 height 104
click at [530, 104] on input "MFL" at bounding box center [675, 111] width 742 height 37
type input "M"
click button "Submit" at bounding box center [0, 0] width 0 height 0
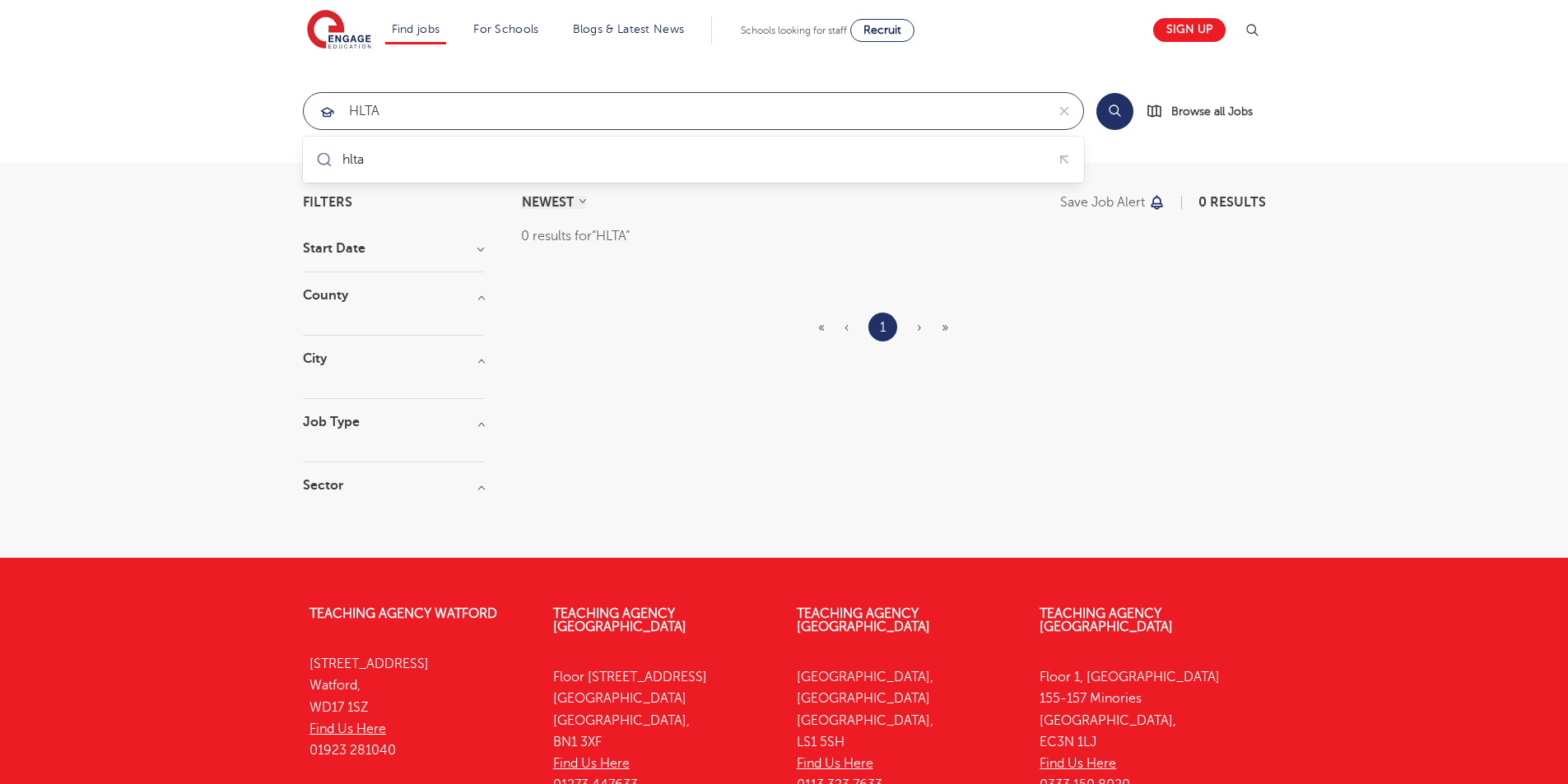
click at [442, 113] on input "HLTA" at bounding box center [675, 111] width 742 height 37
type input "H"
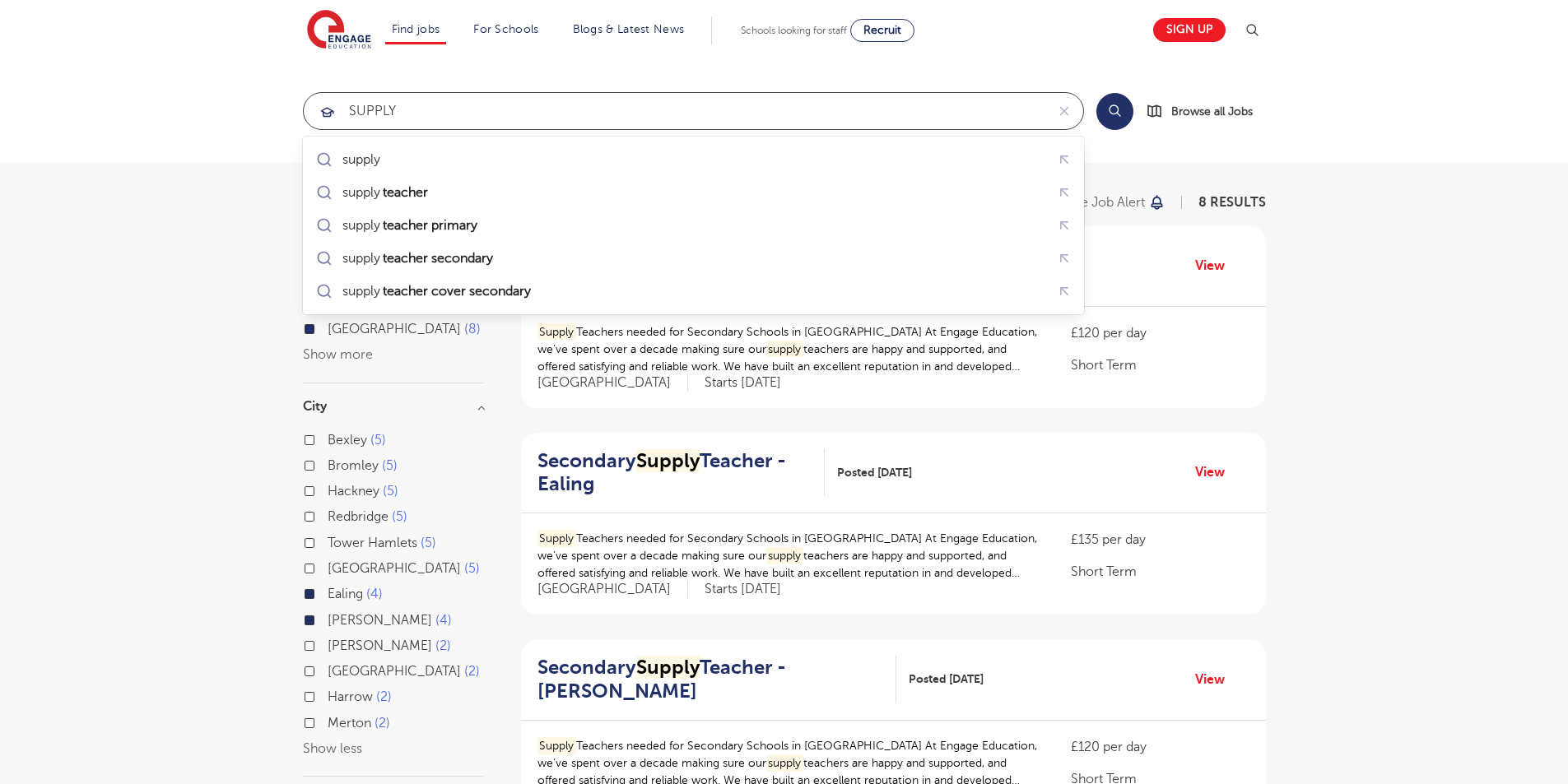
type input "SUPPLY"
click button "Submit" at bounding box center [0, 0] width 0 height 0
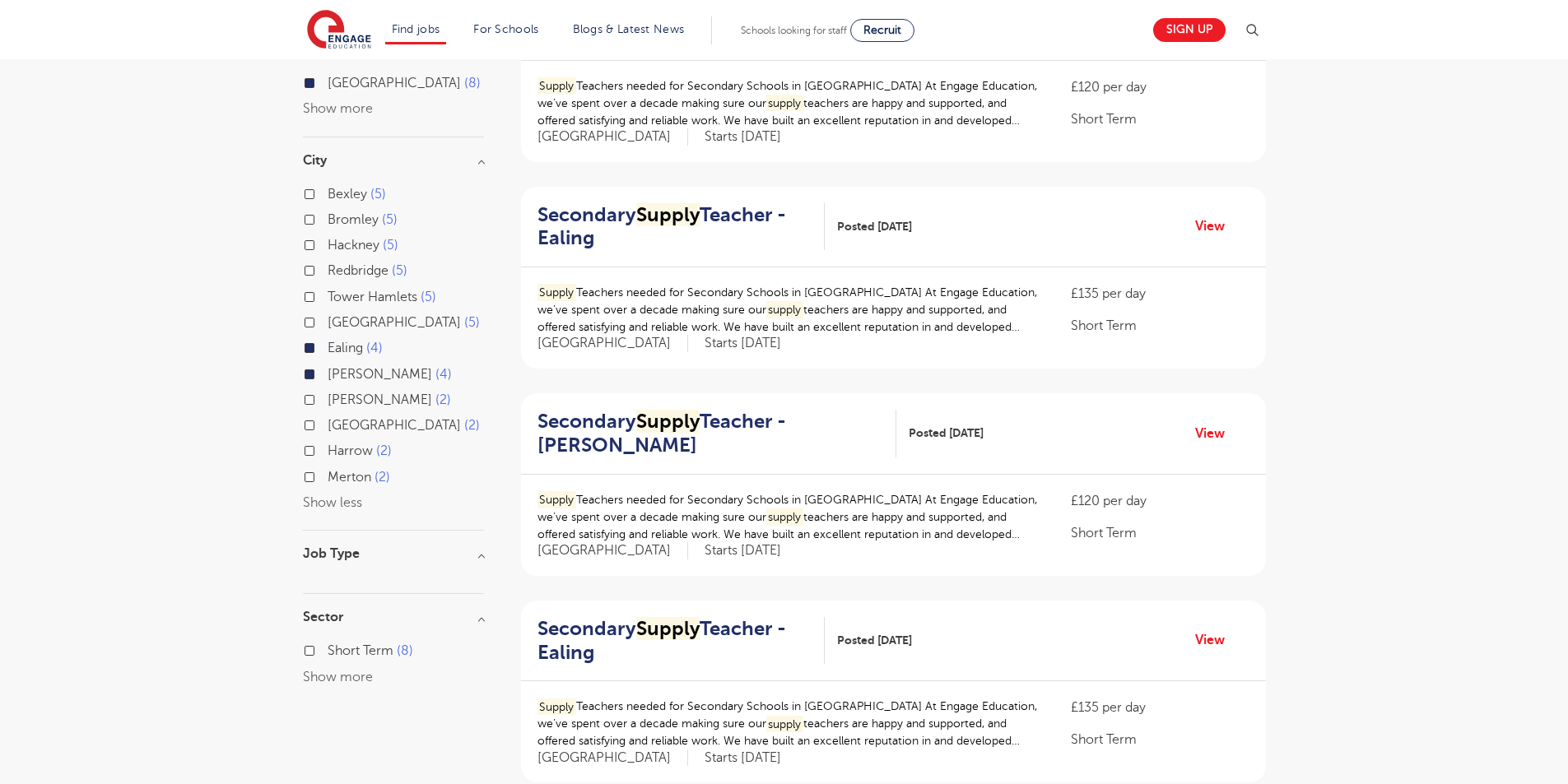
scroll to position [247, 0]
click at [1211, 230] on link "View" at bounding box center [1216, 225] width 42 height 22
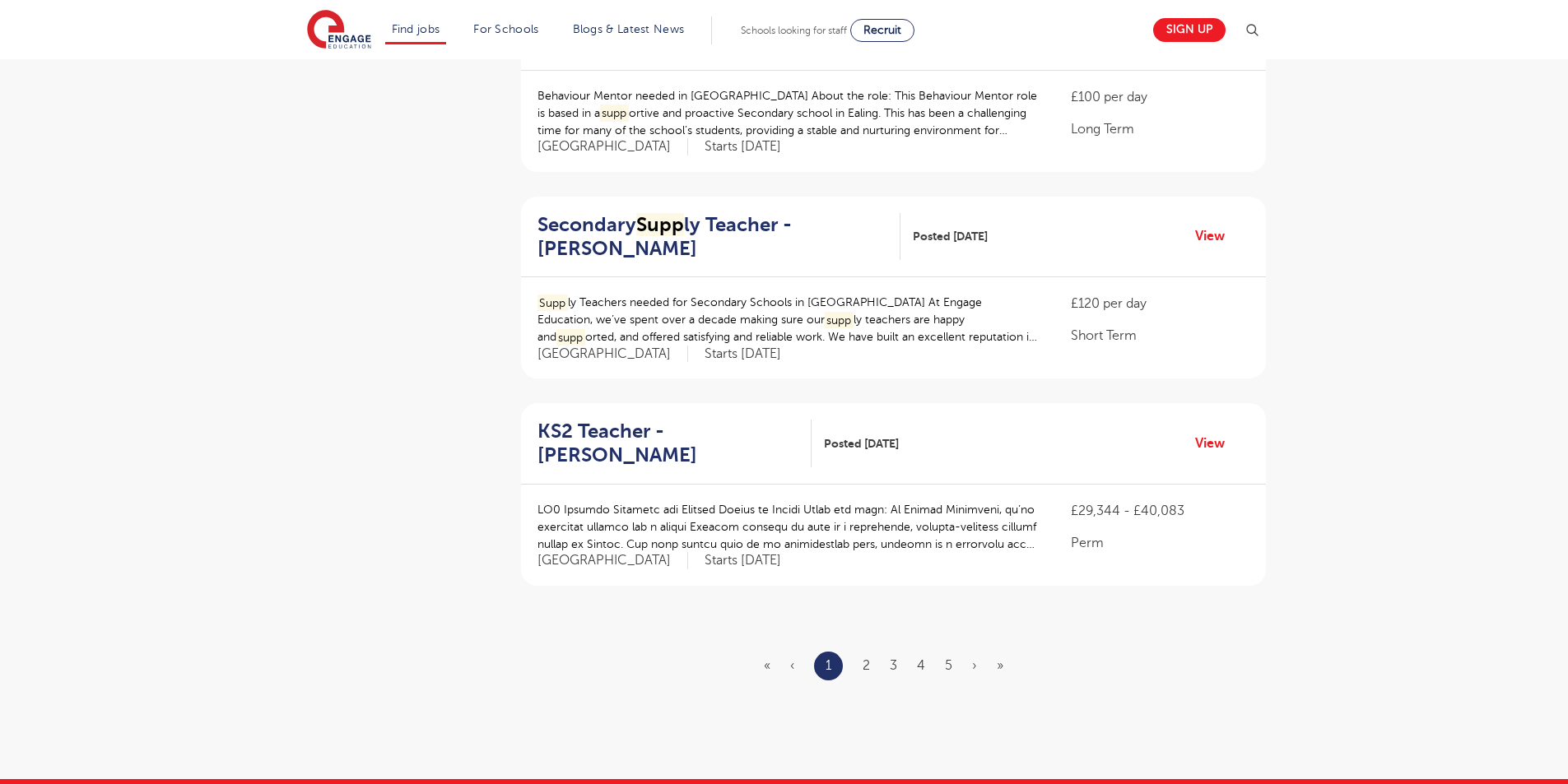
scroll to position [1892, 0]
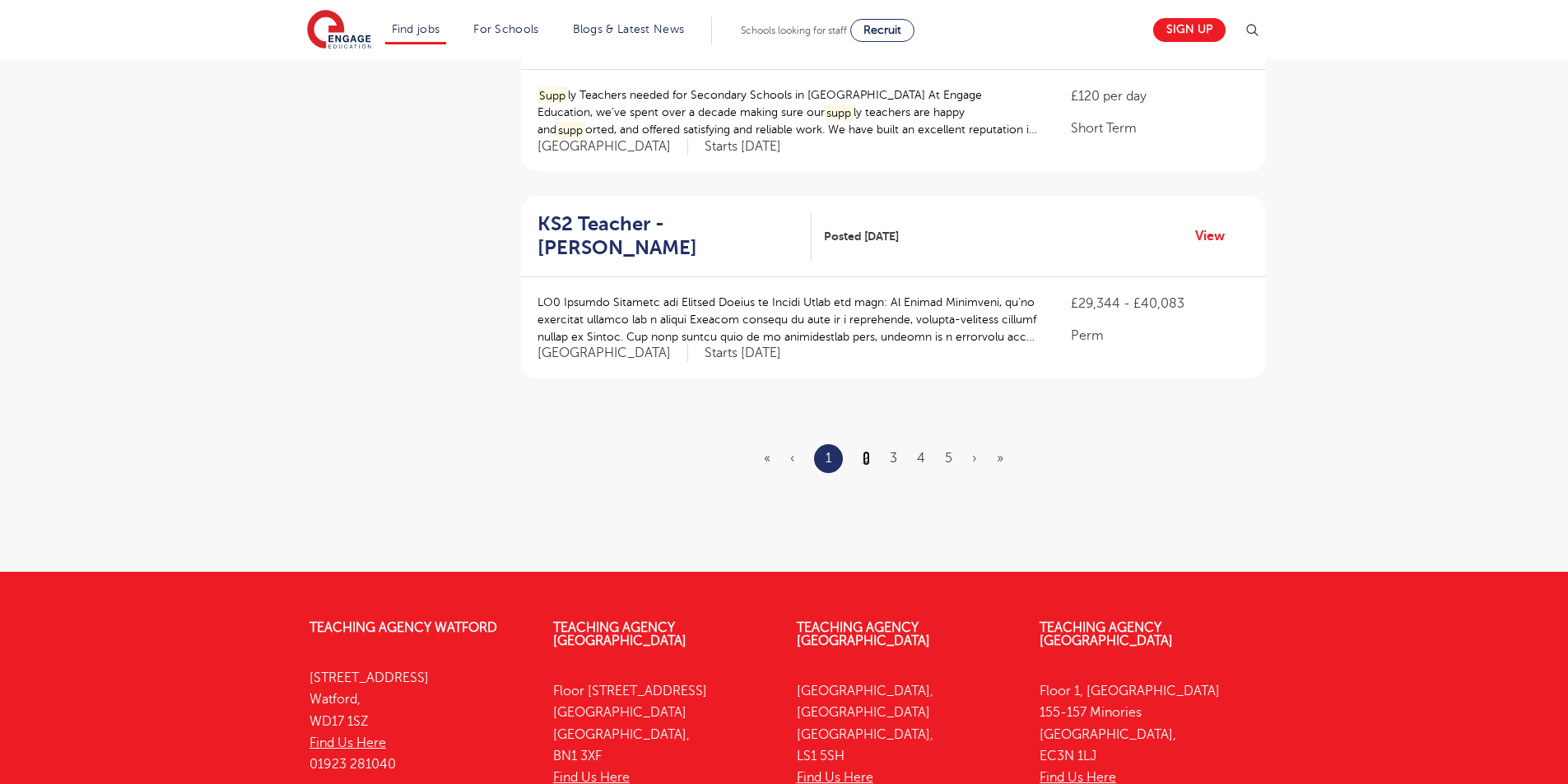
click at [867, 451] on link "2" at bounding box center [866, 458] width 8 height 15
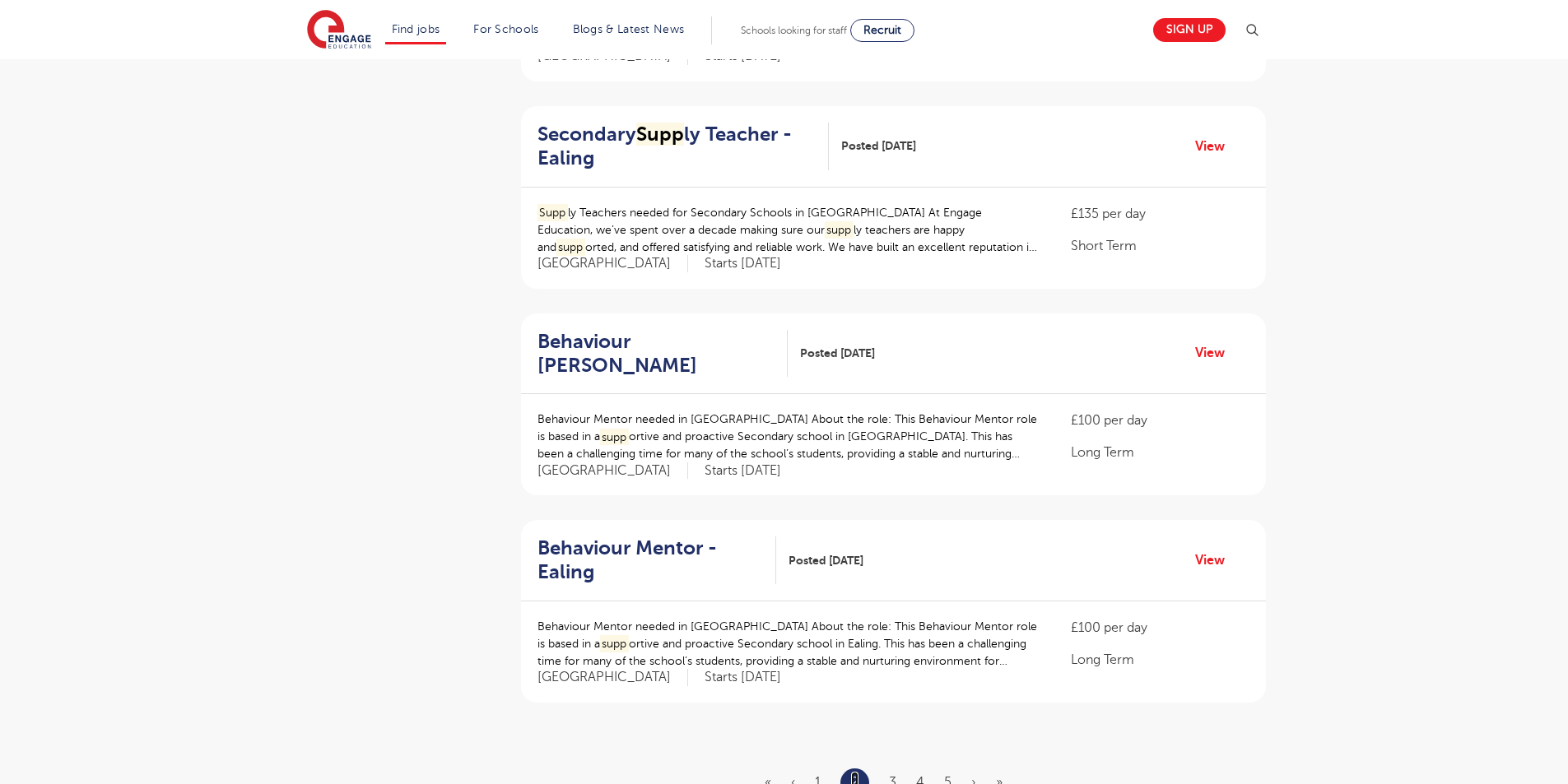
scroll to position [1810, 0]
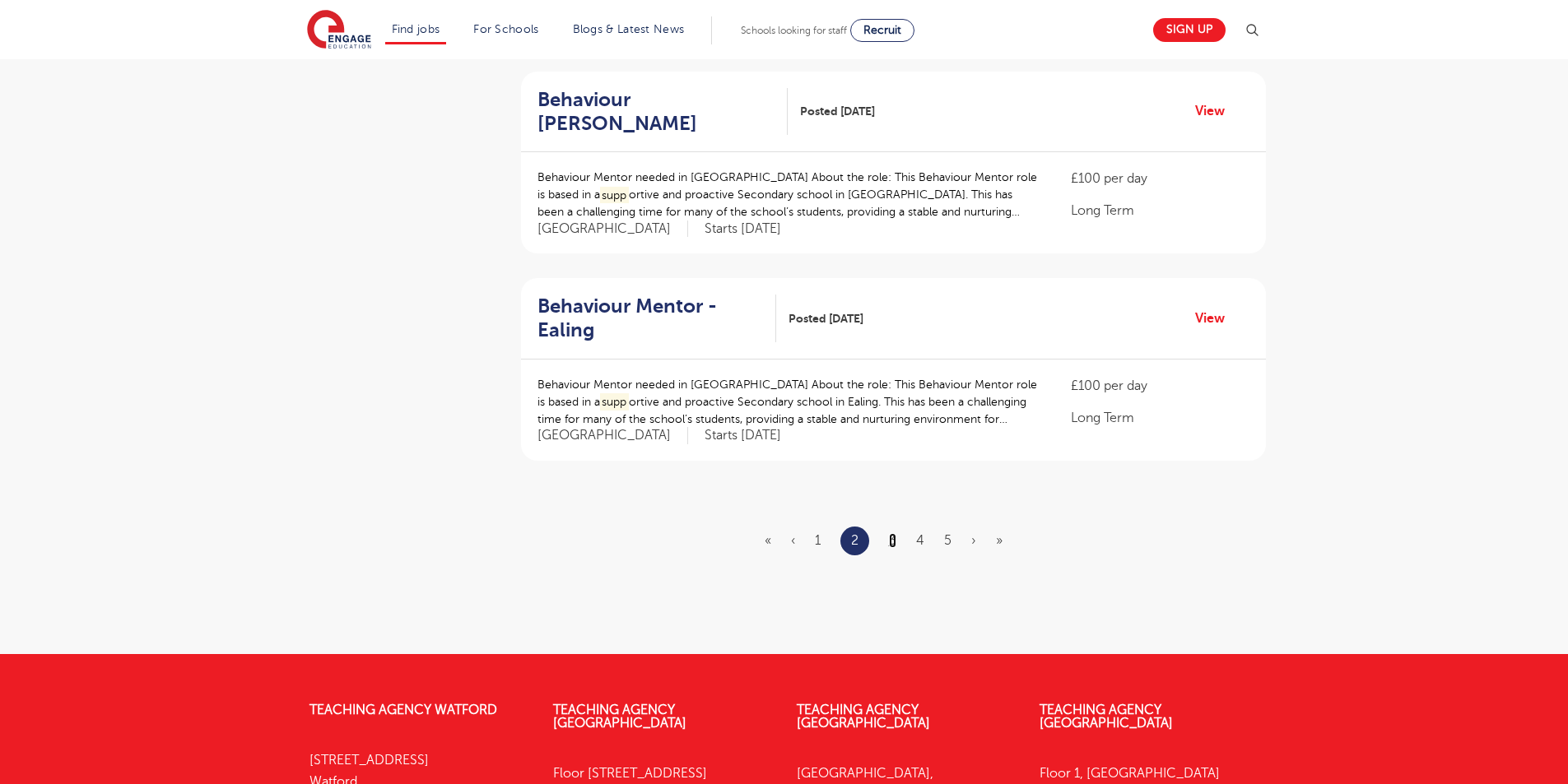
click at [892, 533] on link "3" at bounding box center [892, 540] width 8 height 15
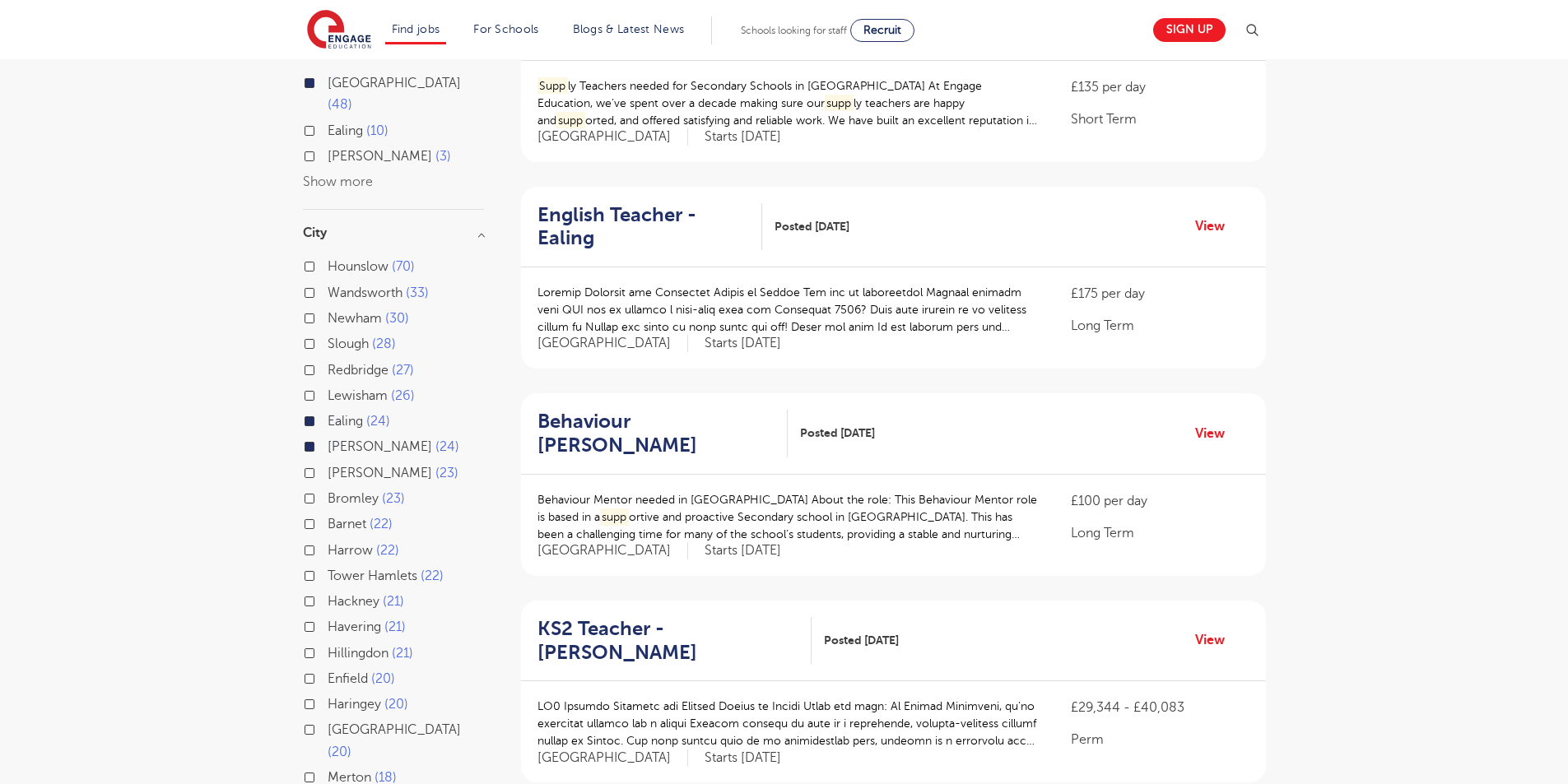
scroll to position [83, 0]
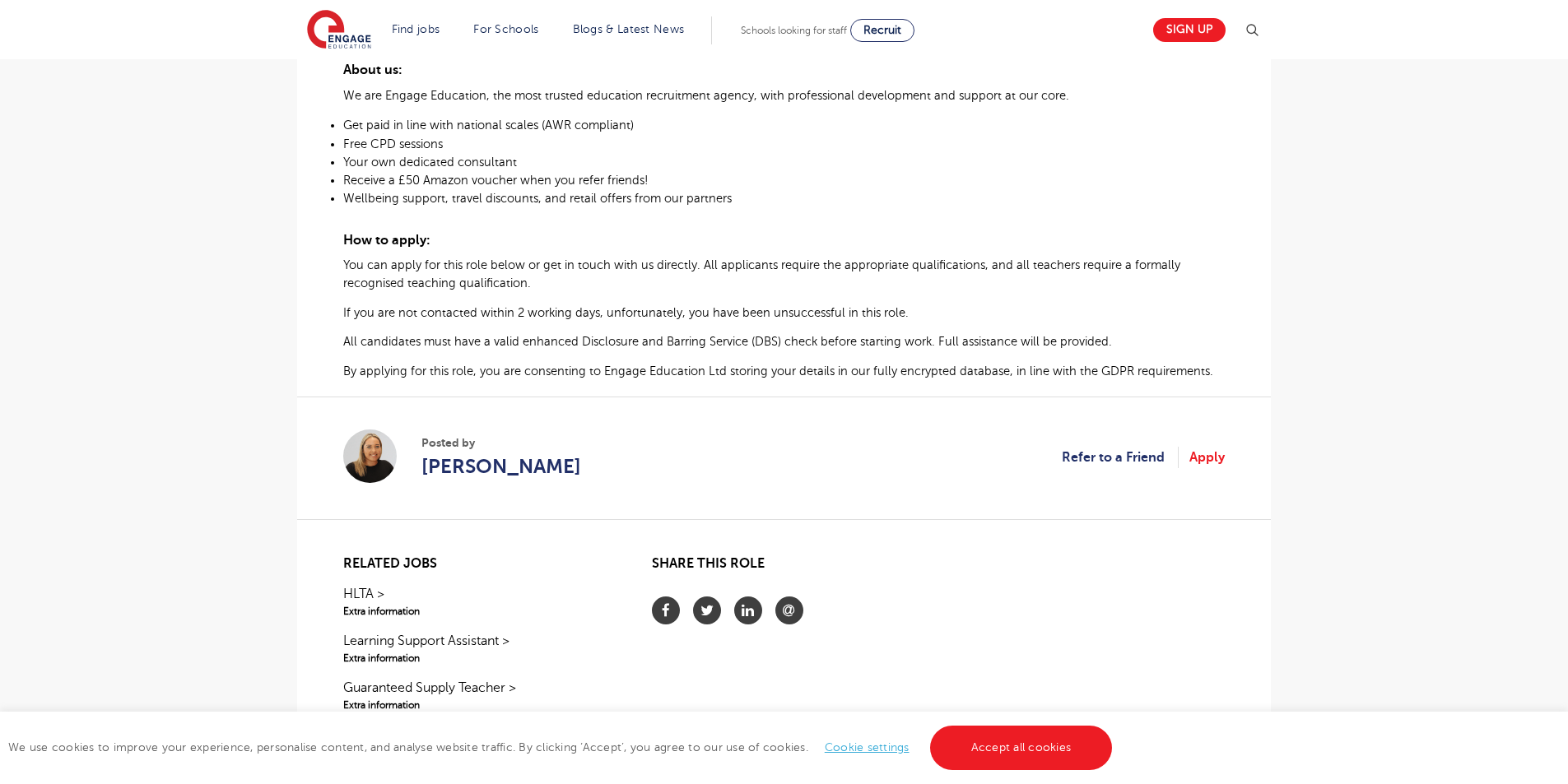
scroll to position [905, 0]
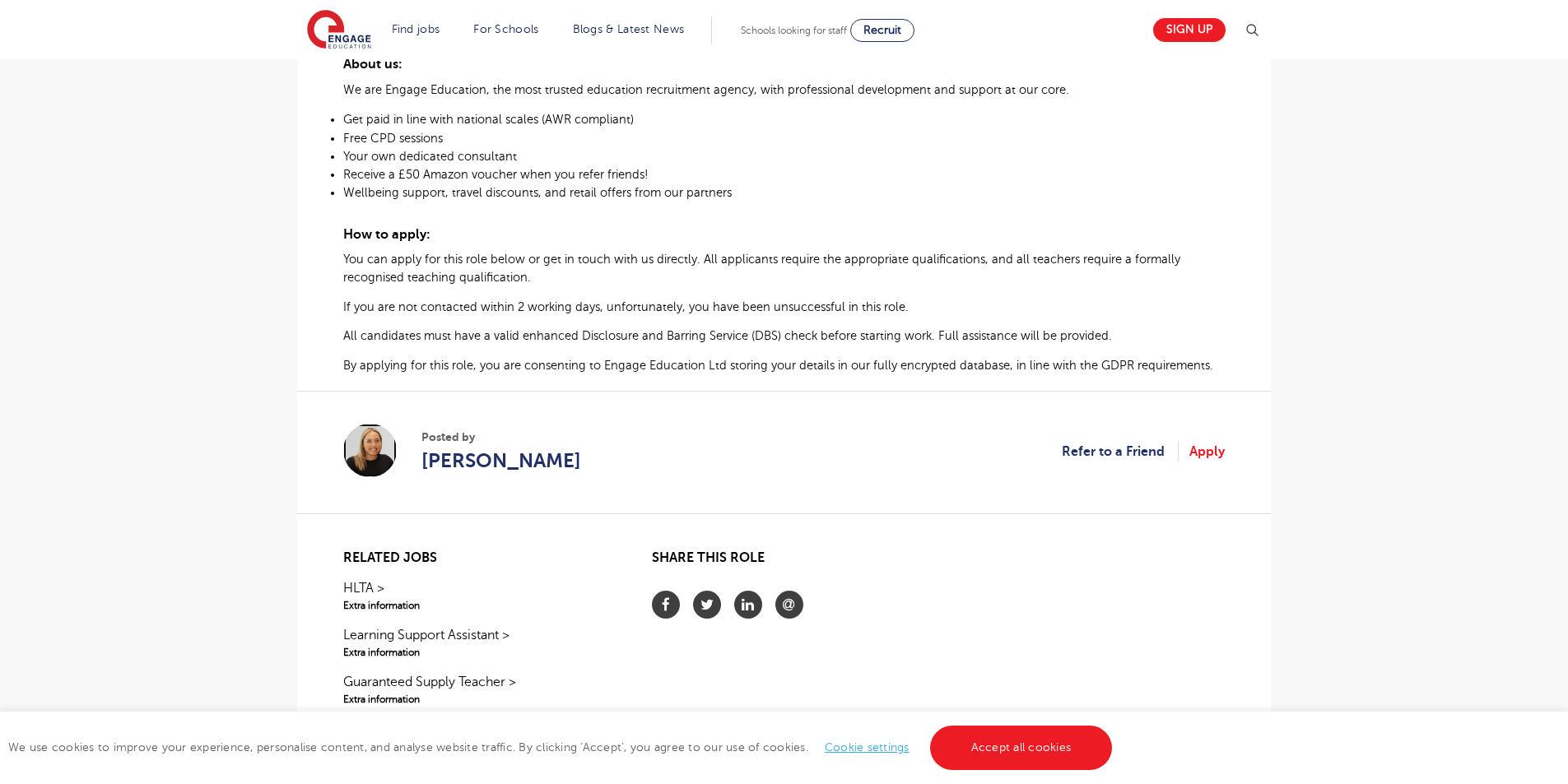
click at [392, 453] on img at bounding box center [369, 450] width 53 height 53
